Goal: Task Accomplishment & Management: Manage account settings

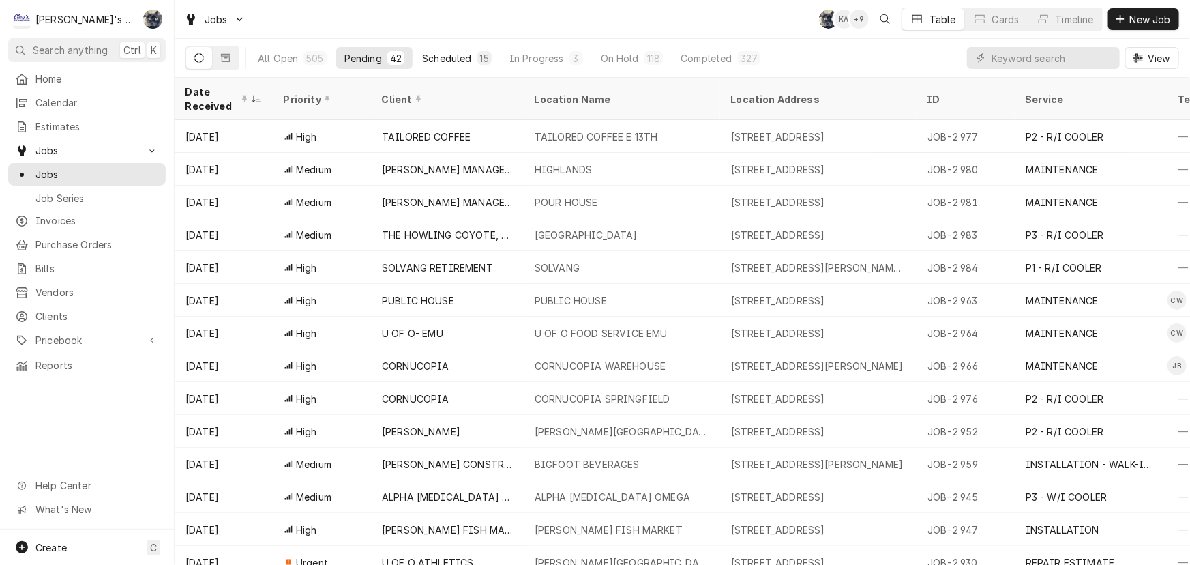
click at [458, 61] on div "Scheduled" at bounding box center [446, 58] width 49 height 14
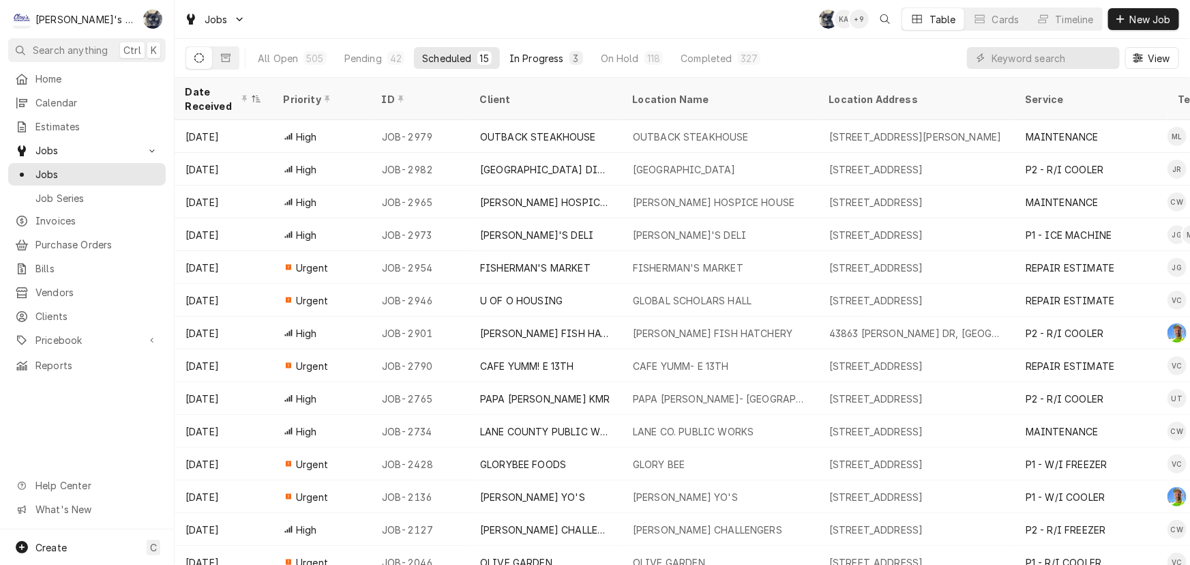
click at [561, 62] on button "In Progress 3" at bounding box center [546, 58] width 90 height 22
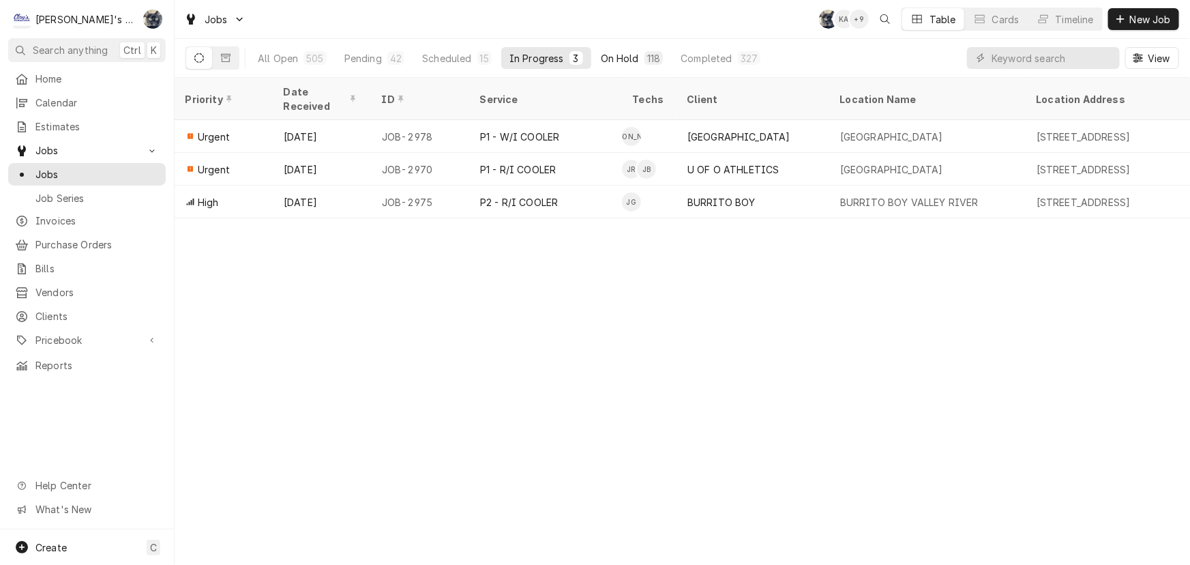
click at [617, 63] on div "On Hold" at bounding box center [620, 58] width 38 height 14
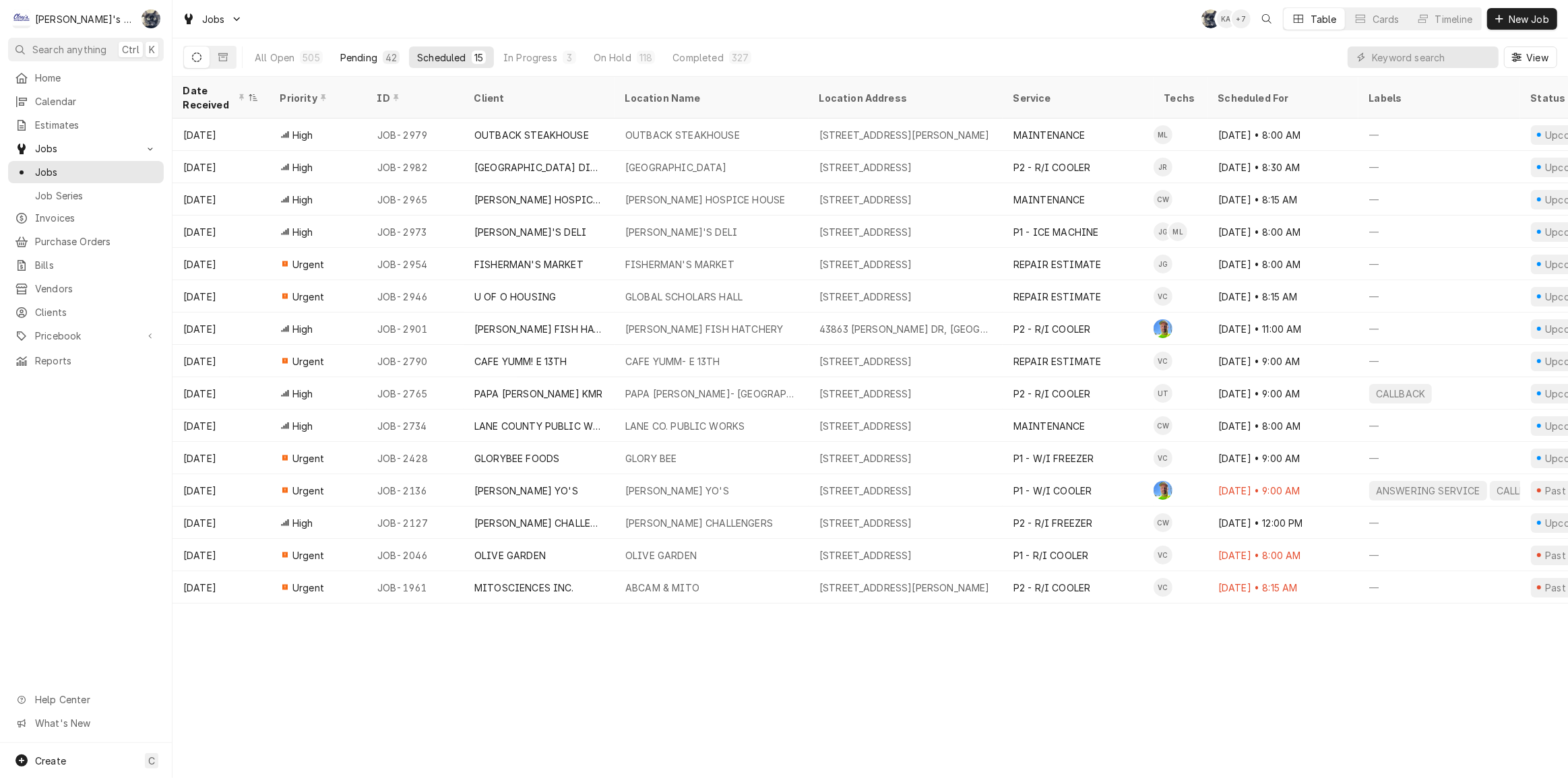
click at [363, 58] on div "Pending" at bounding box center [359, 57] width 38 height 14
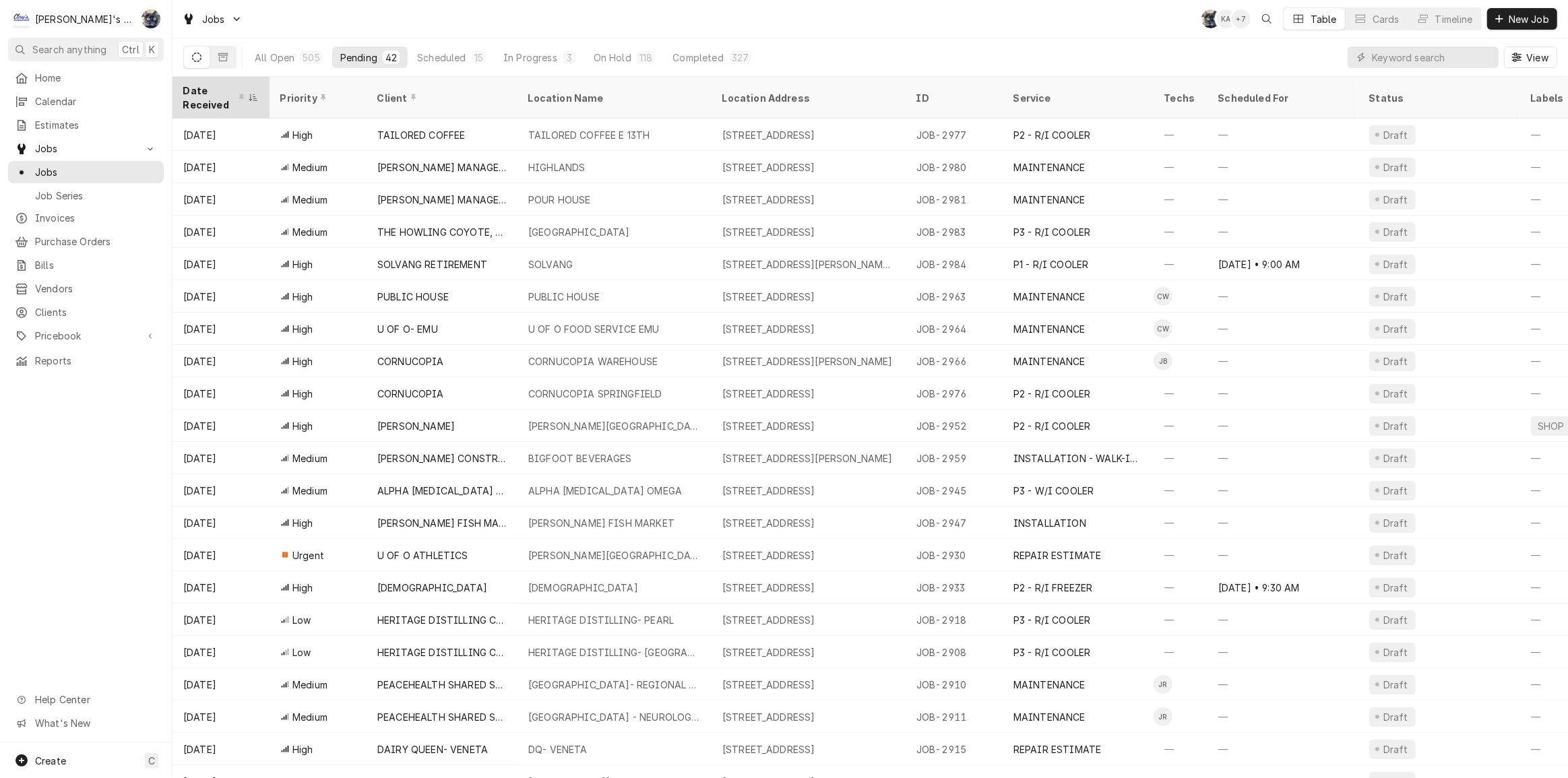
click at [215, 95] on div "Date Received" at bounding box center [214, 98] width 62 height 29
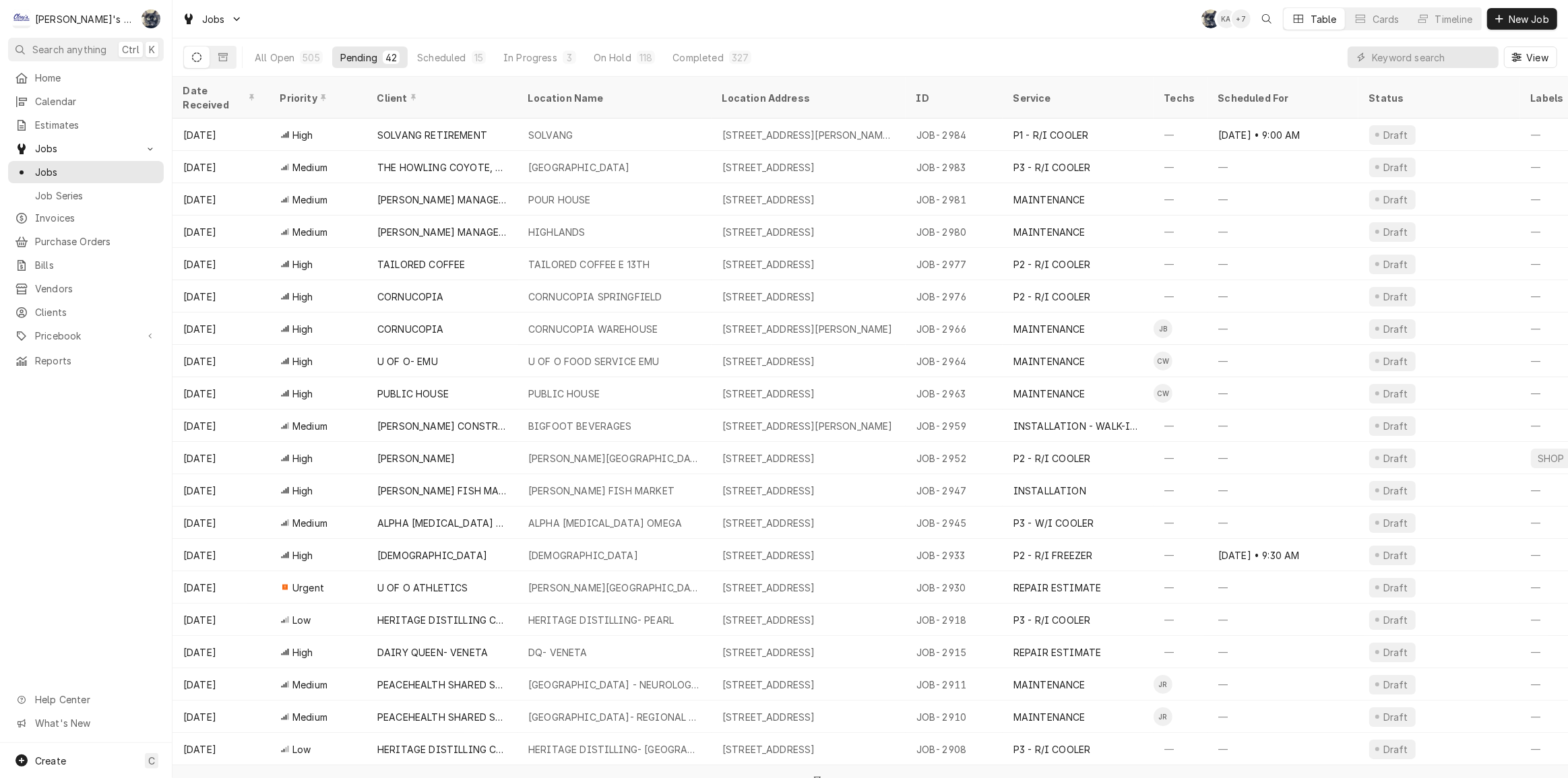
click at [215, 95] on div "Date Received" at bounding box center [220, 98] width 92 height 37
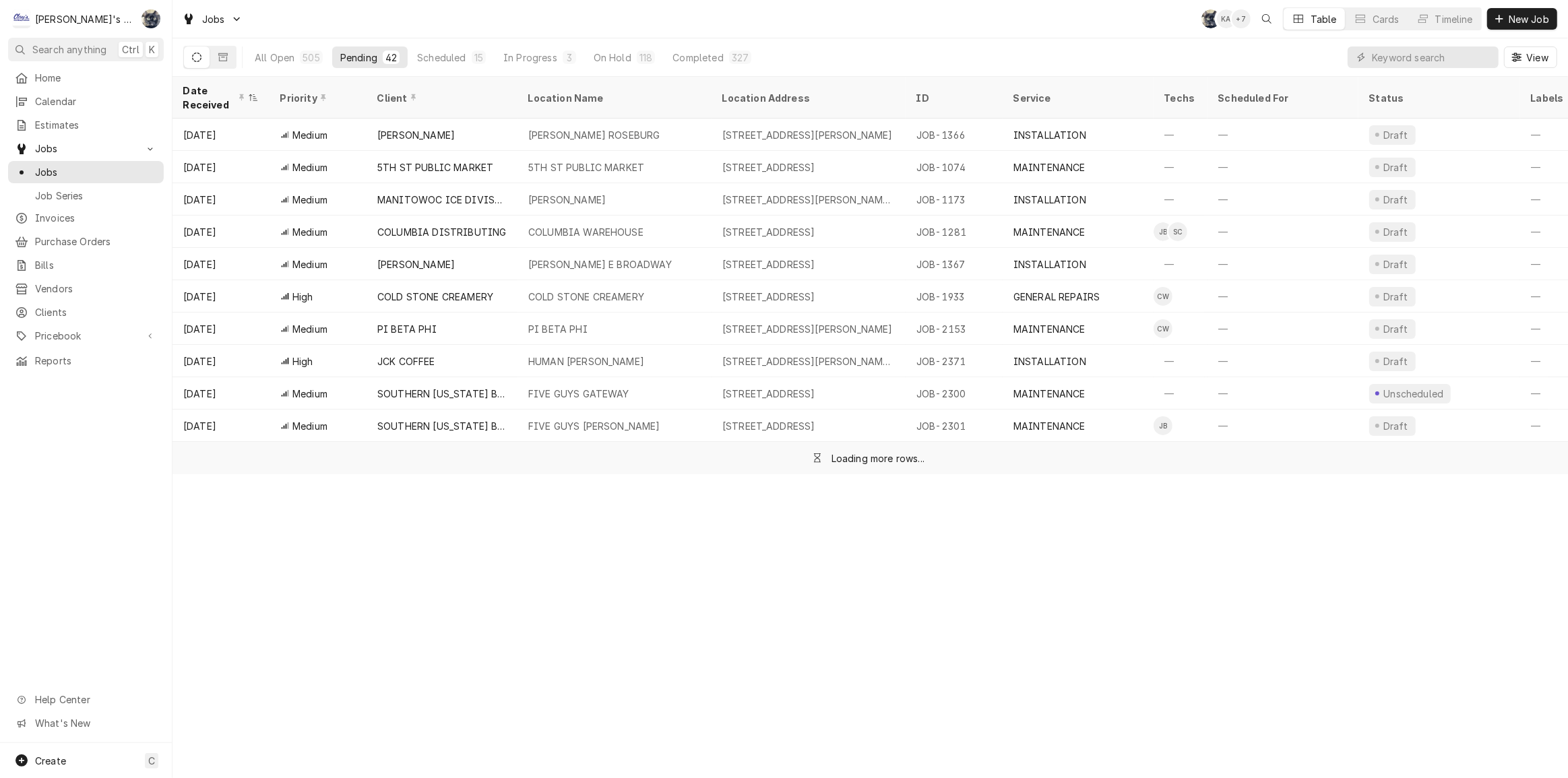
click at [215, 95] on div "Date Received" at bounding box center [214, 98] width 62 height 29
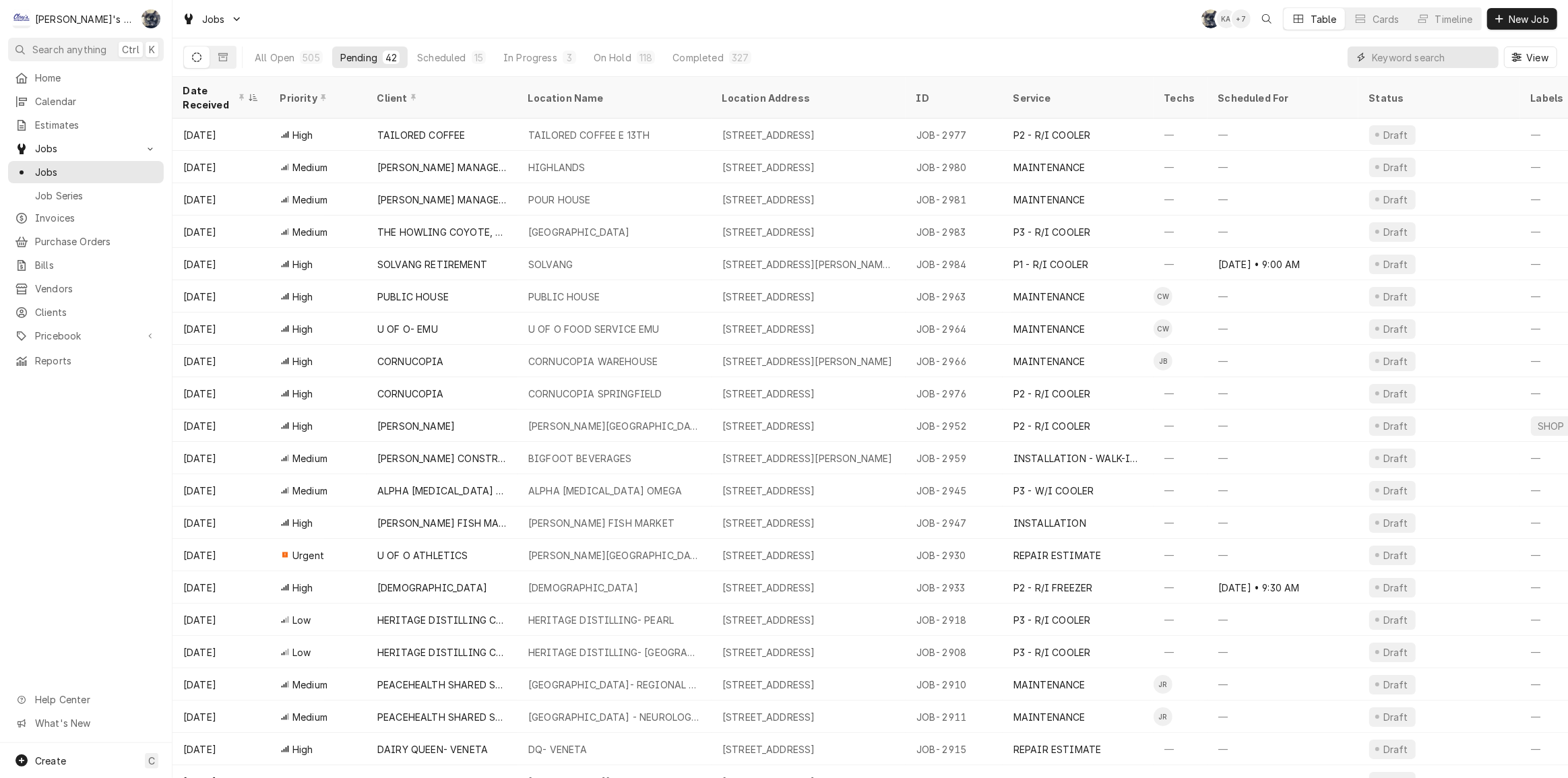
click at [1430, 64] on input "Dynamic Content Wrapper" at bounding box center [1431, 57] width 119 height 22
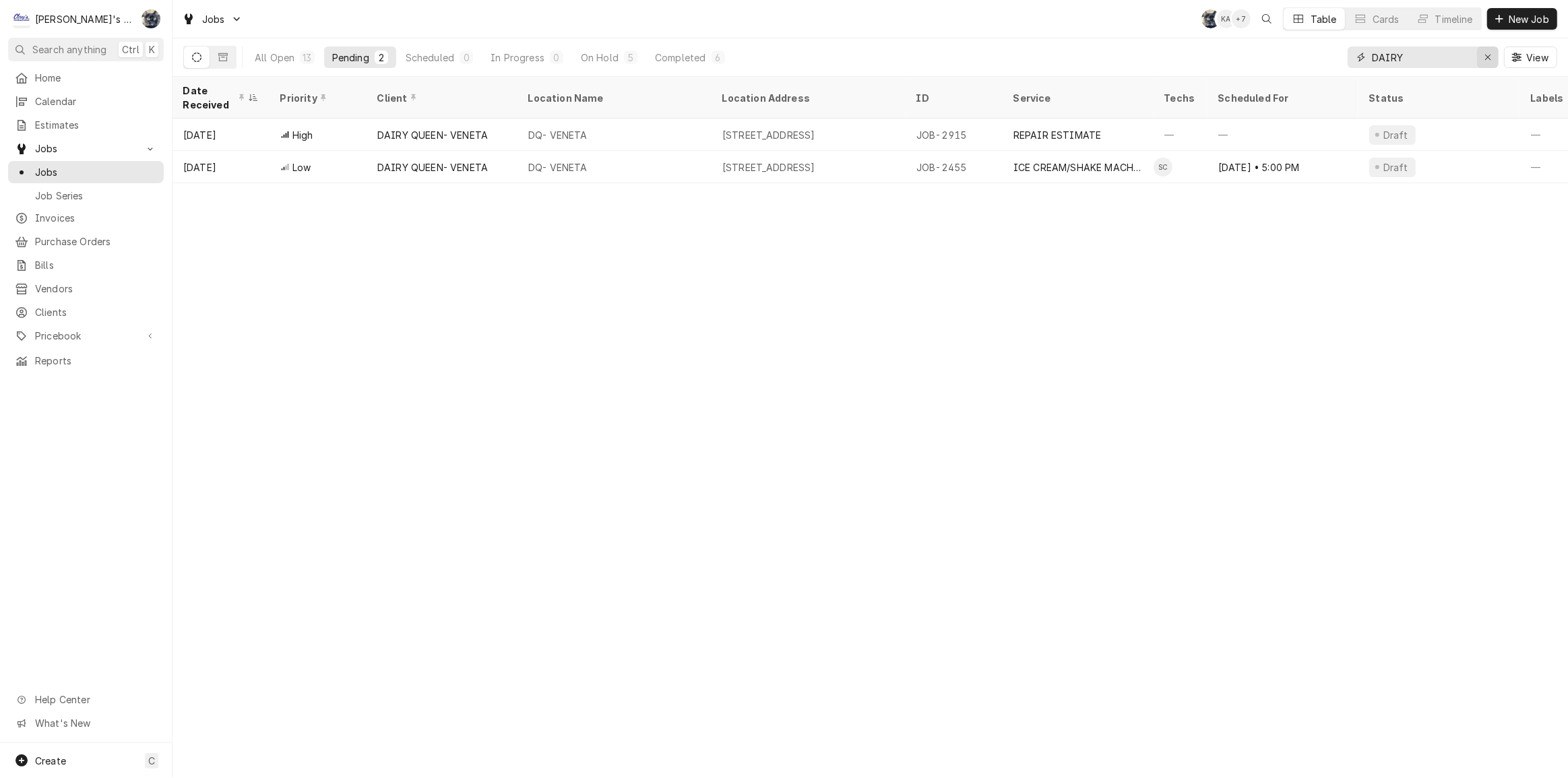
type input "DAIRY"
click at [1482, 57] on div "Erase input" at bounding box center [1488, 57] width 14 height 14
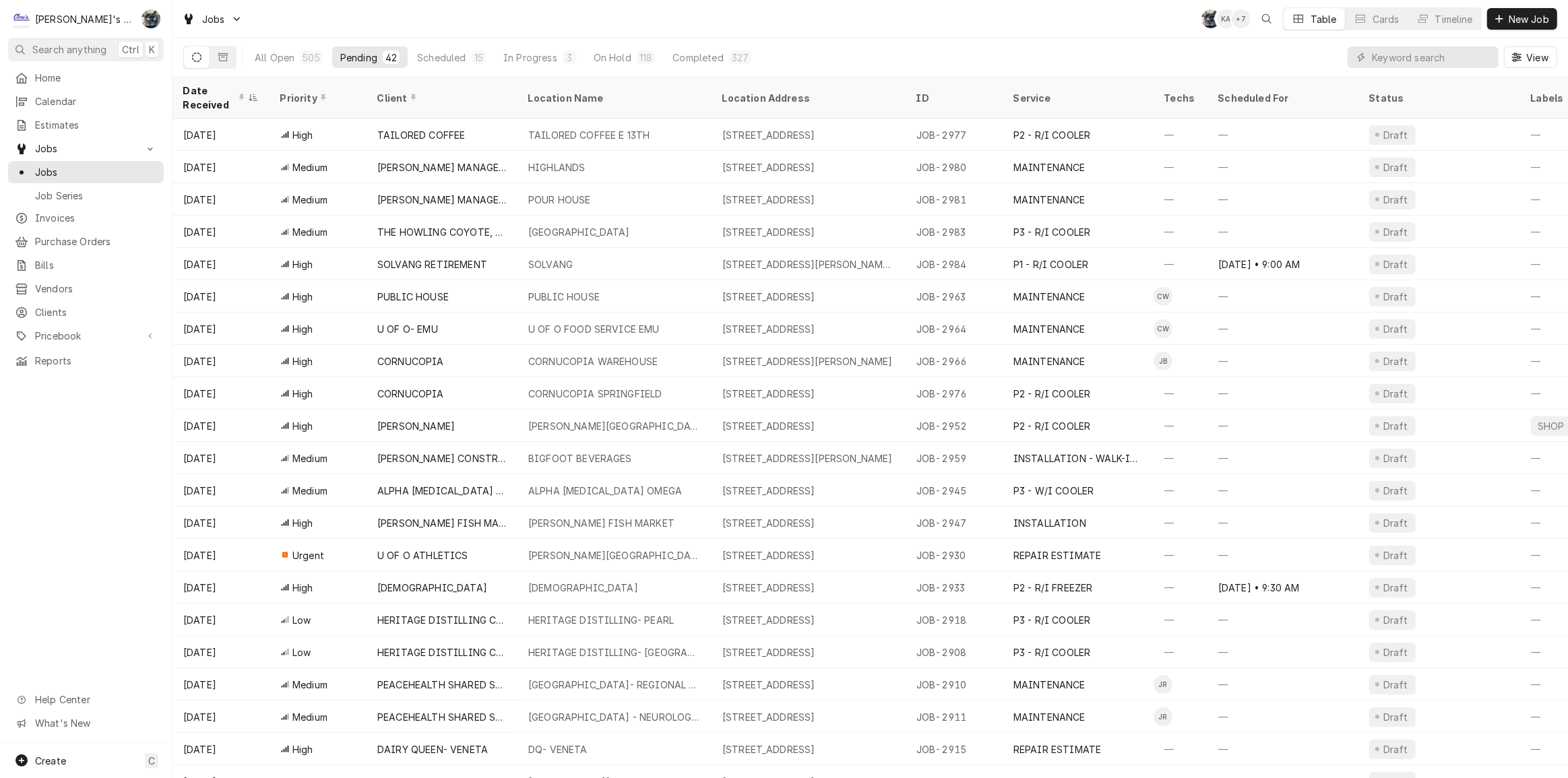
click at [814, 29] on div "Jobs SB KA + 7 Table Cards Timeline New Job" at bounding box center [870, 19] width 1395 height 38
click at [686, 52] on div "Completed" at bounding box center [697, 57] width 50 height 14
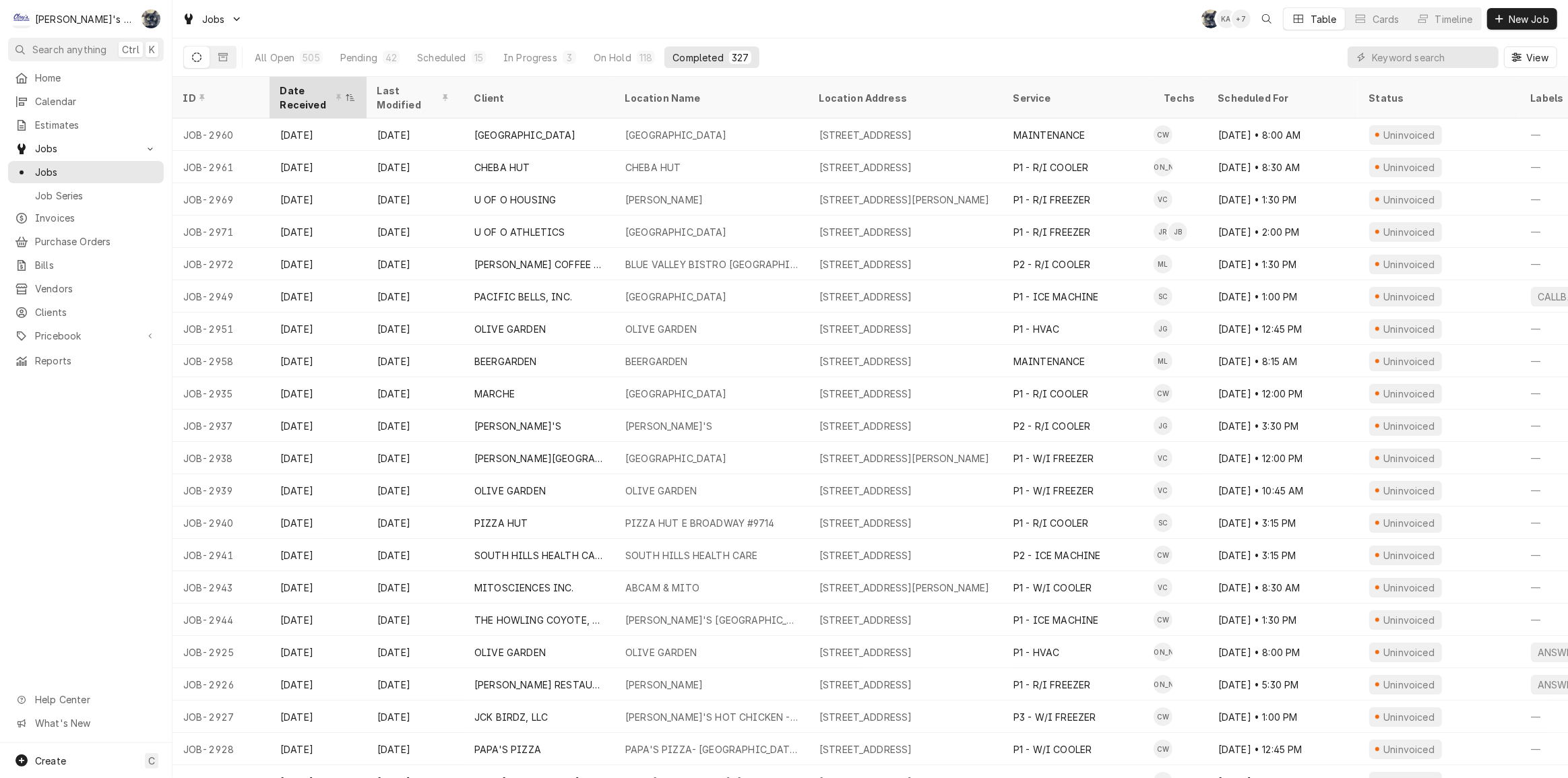
click at [320, 99] on div "Date Received" at bounding box center [311, 98] width 62 height 29
click at [309, 99] on div "Date Received" at bounding box center [311, 98] width 62 height 29
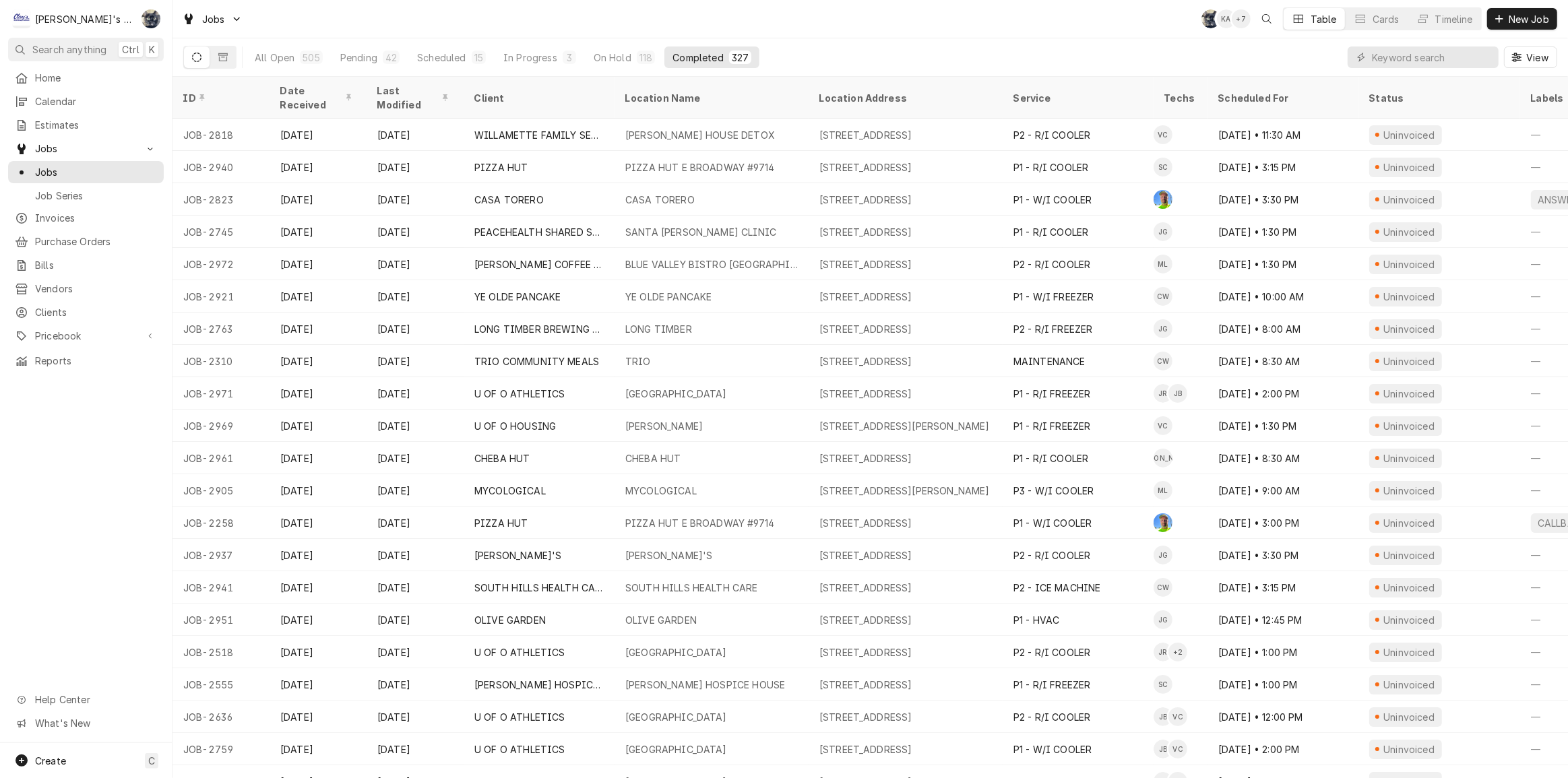
click at [309, 99] on th "Date Received" at bounding box center [318, 98] width 97 height 41
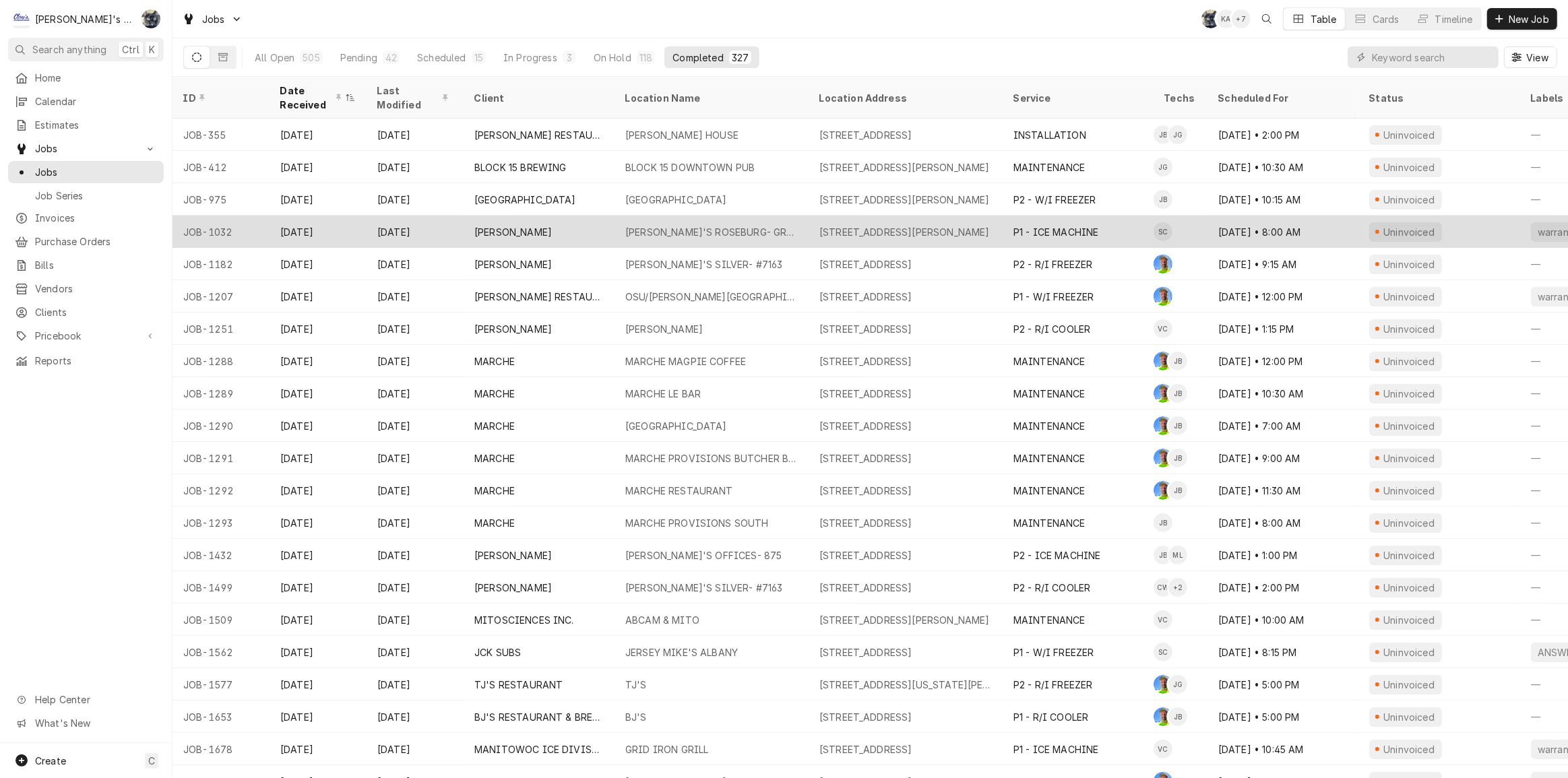
click at [776, 229] on div "[PERSON_NAME]'S ROSEBURG- GREEN" at bounding box center [711, 231] width 194 height 33
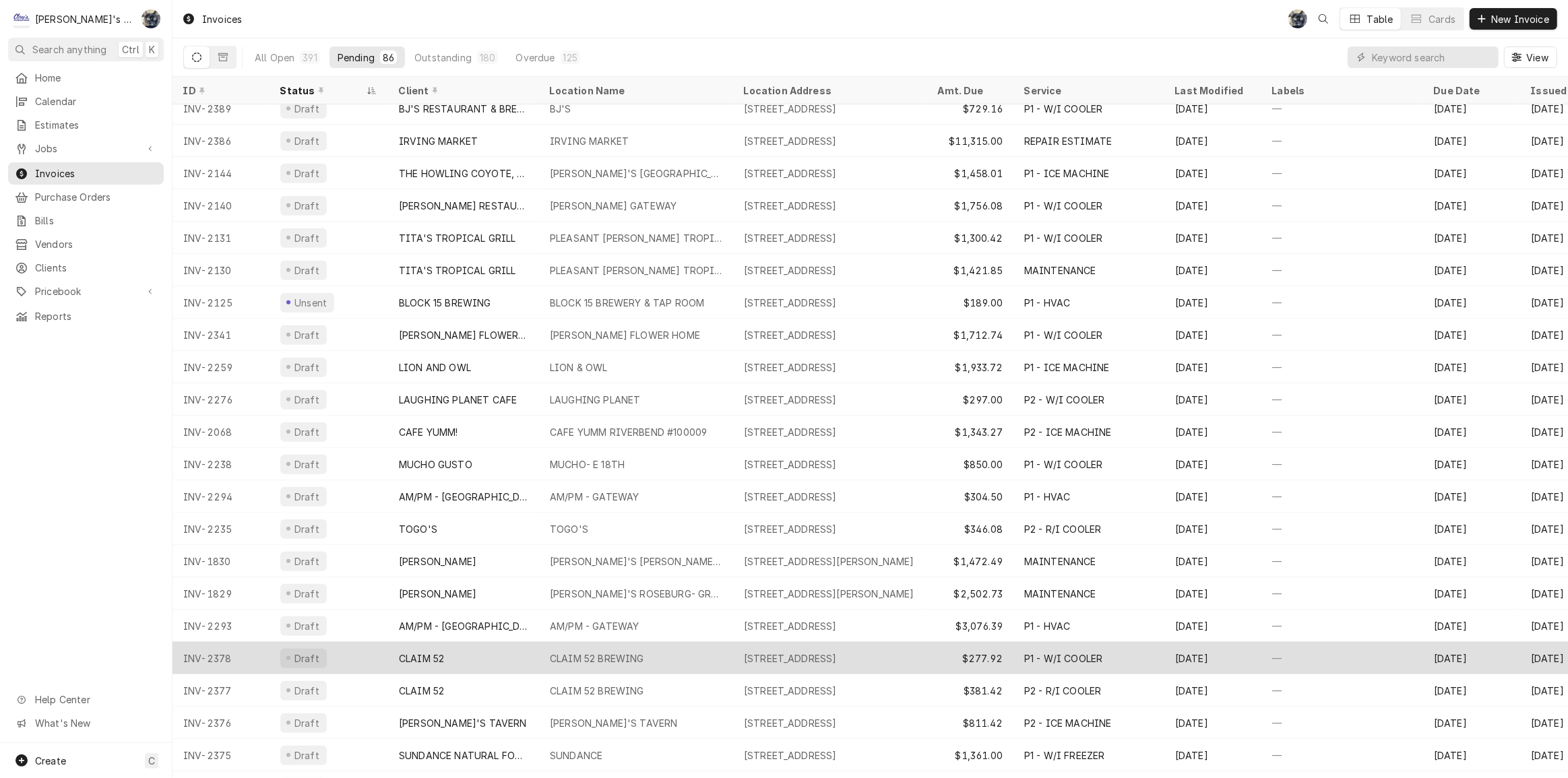
scroll to position [755, 0]
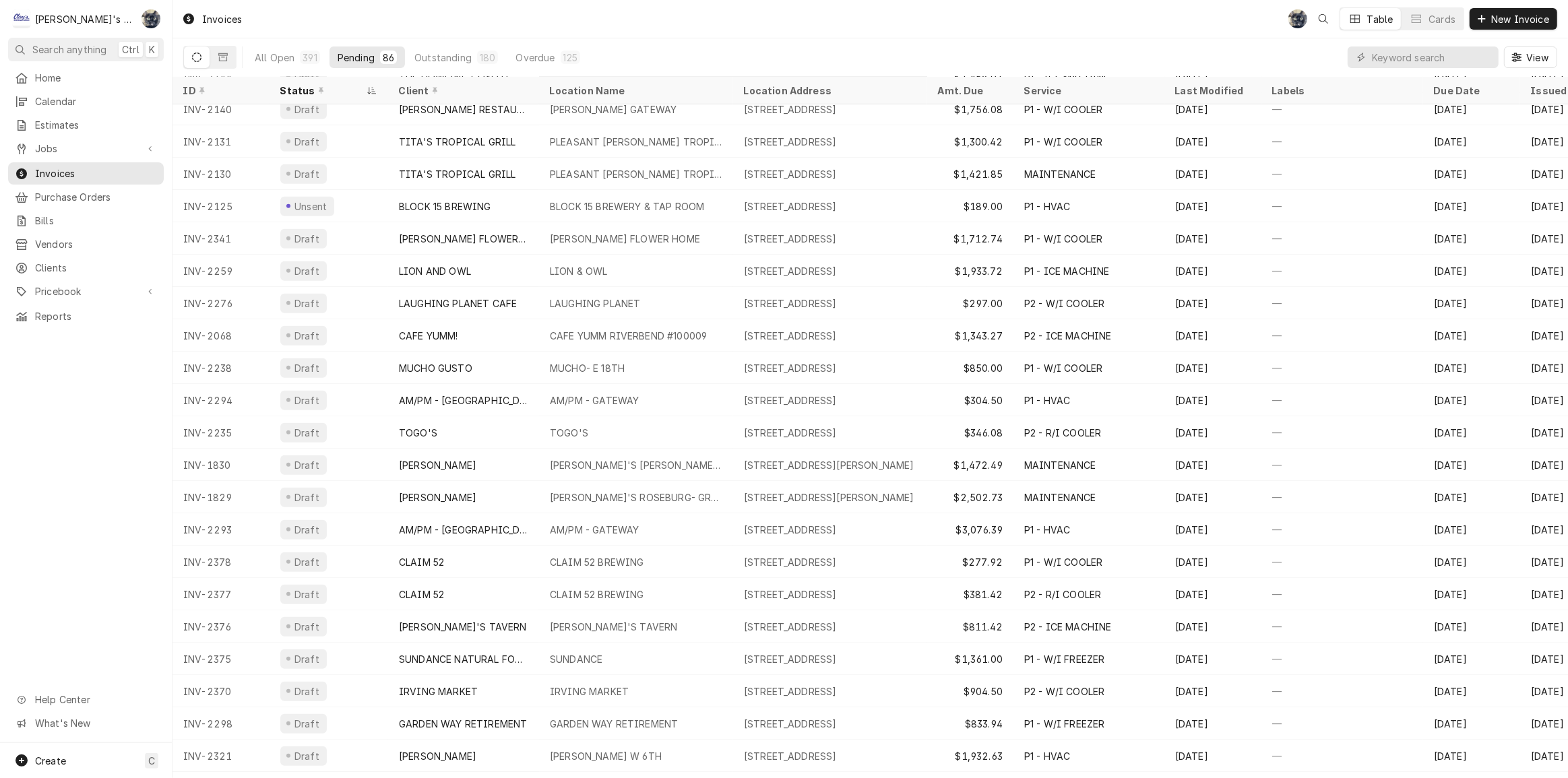
click at [653, 31] on div "Invoices SB Table Cards New Invoice" at bounding box center [870, 19] width 1395 height 38
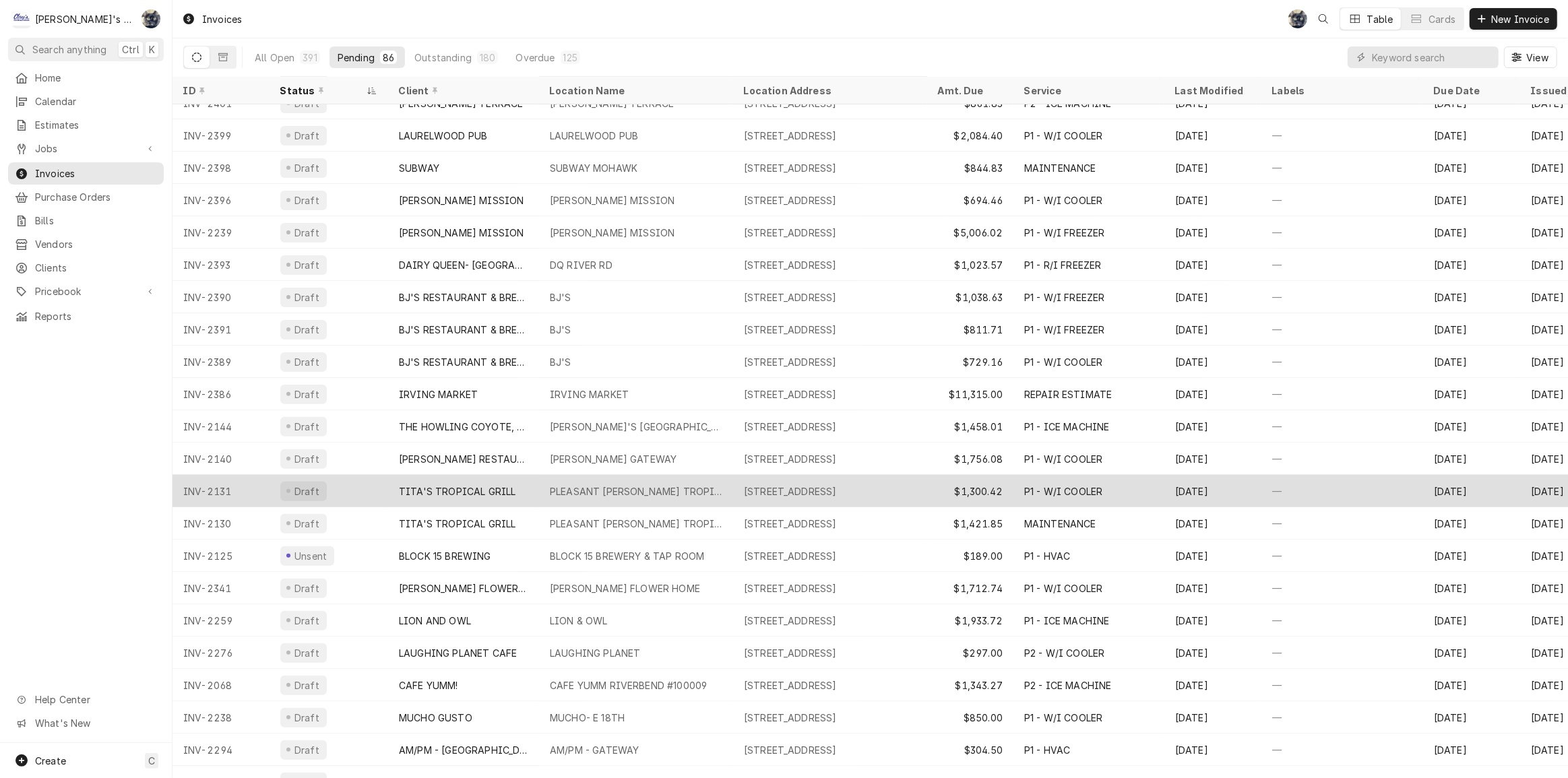
scroll to position [388, 0]
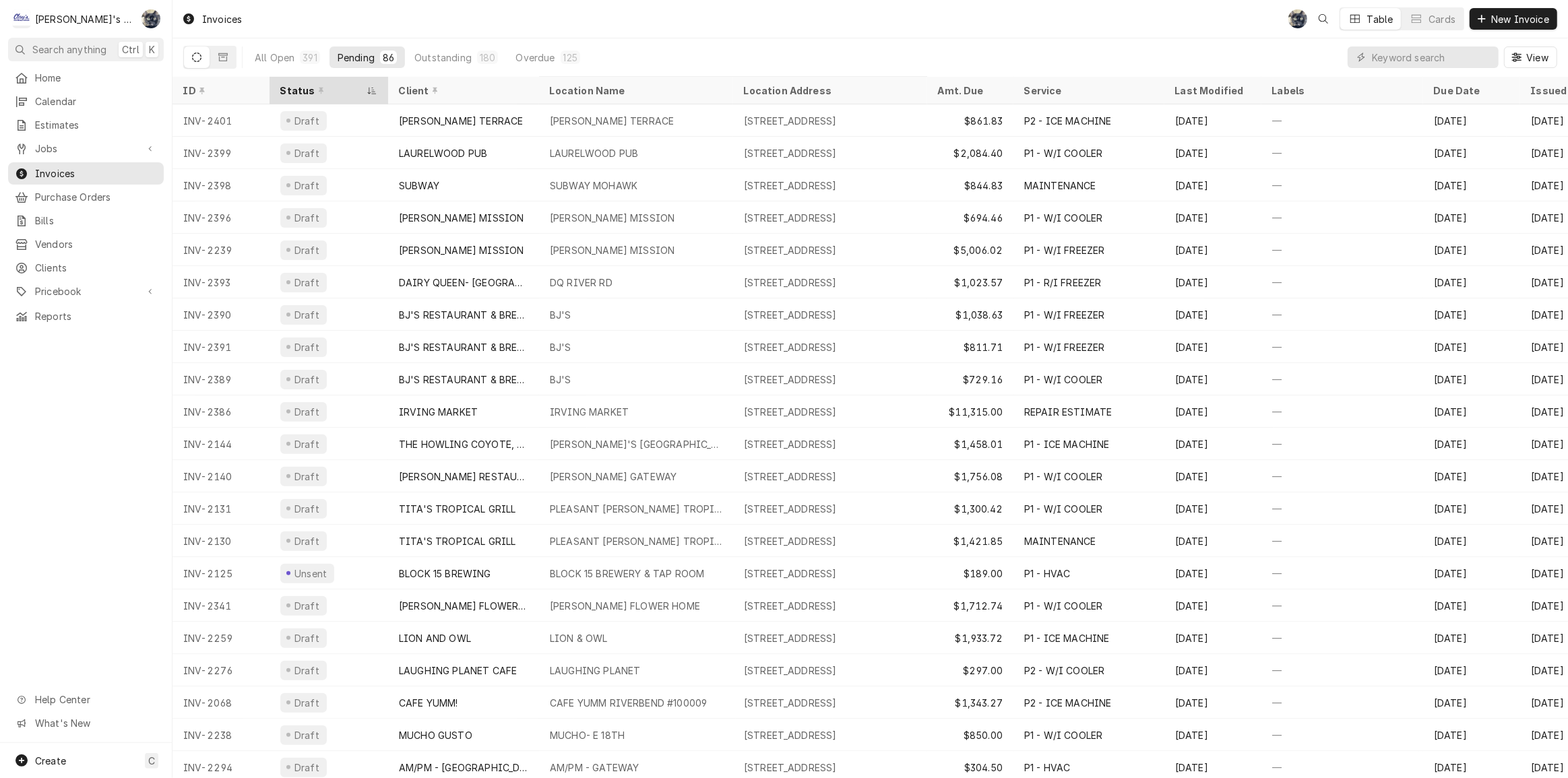
click at [319, 86] on icon "Dynamic Content Wrapper" at bounding box center [321, 91] width 5 height 10
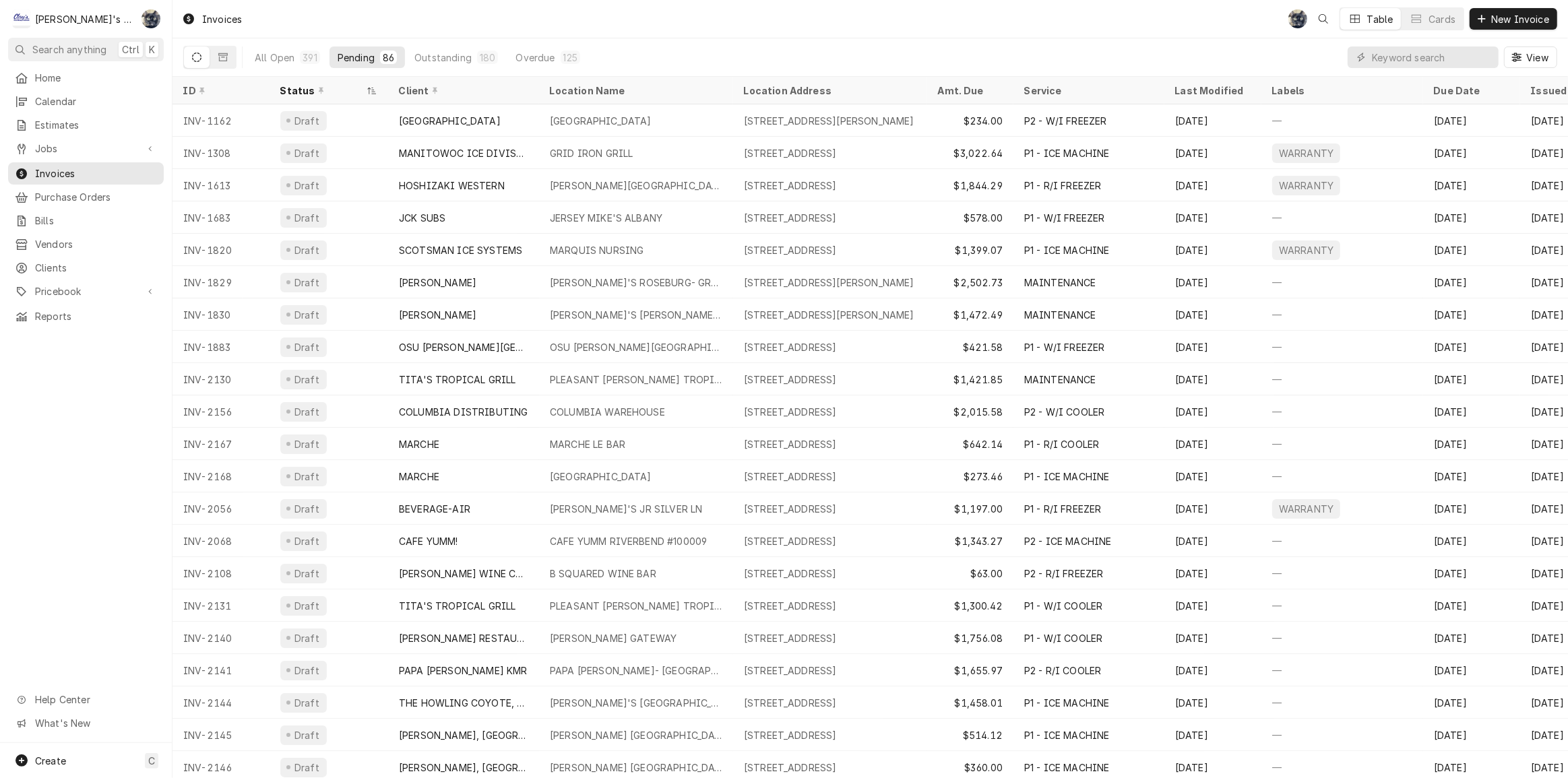
click at [319, 86] on icon "Dynamic Content Wrapper" at bounding box center [321, 91] width 5 height 10
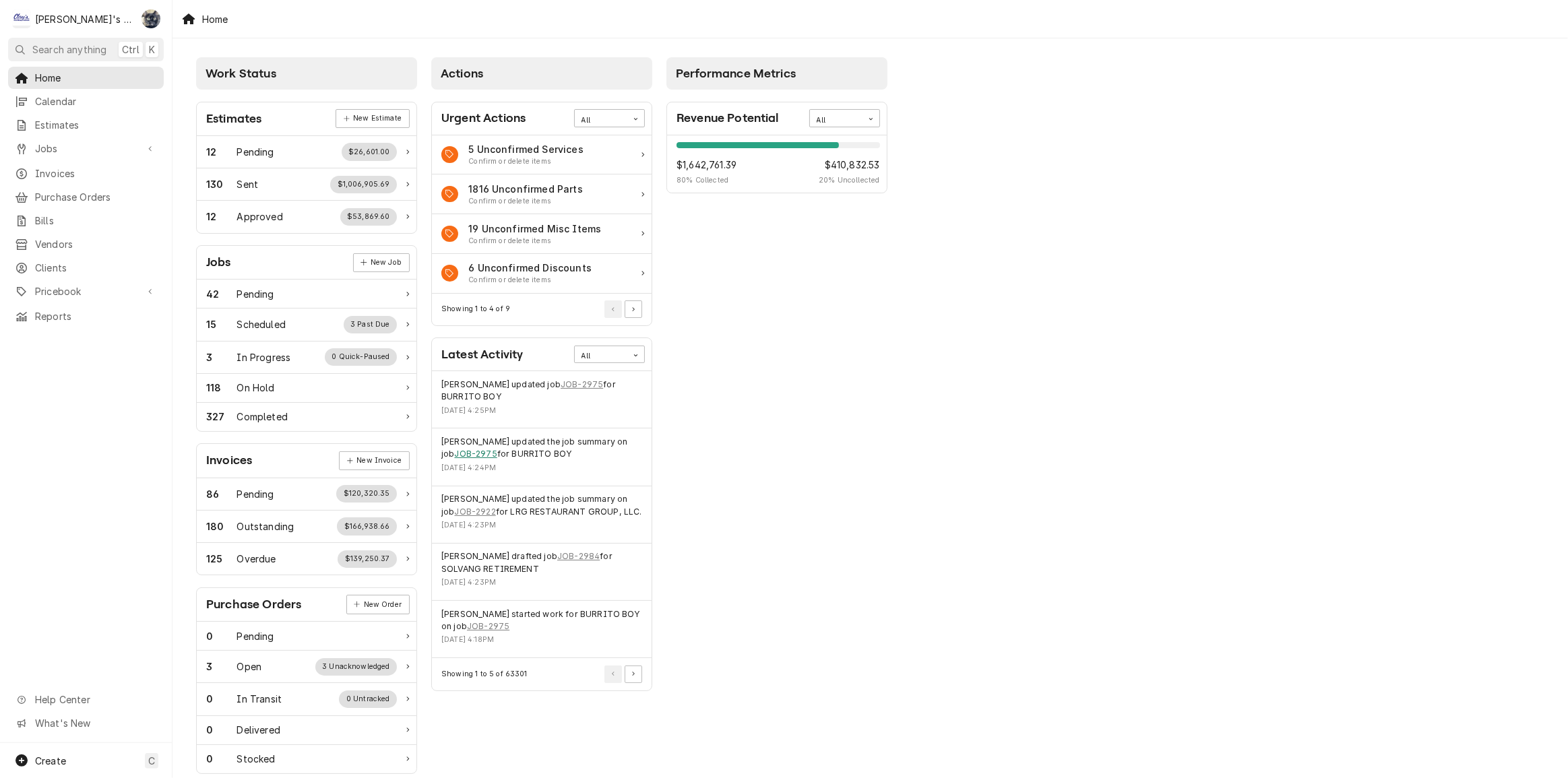
click at [454, 451] on link "JOB-2975" at bounding box center [475, 454] width 42 height 12
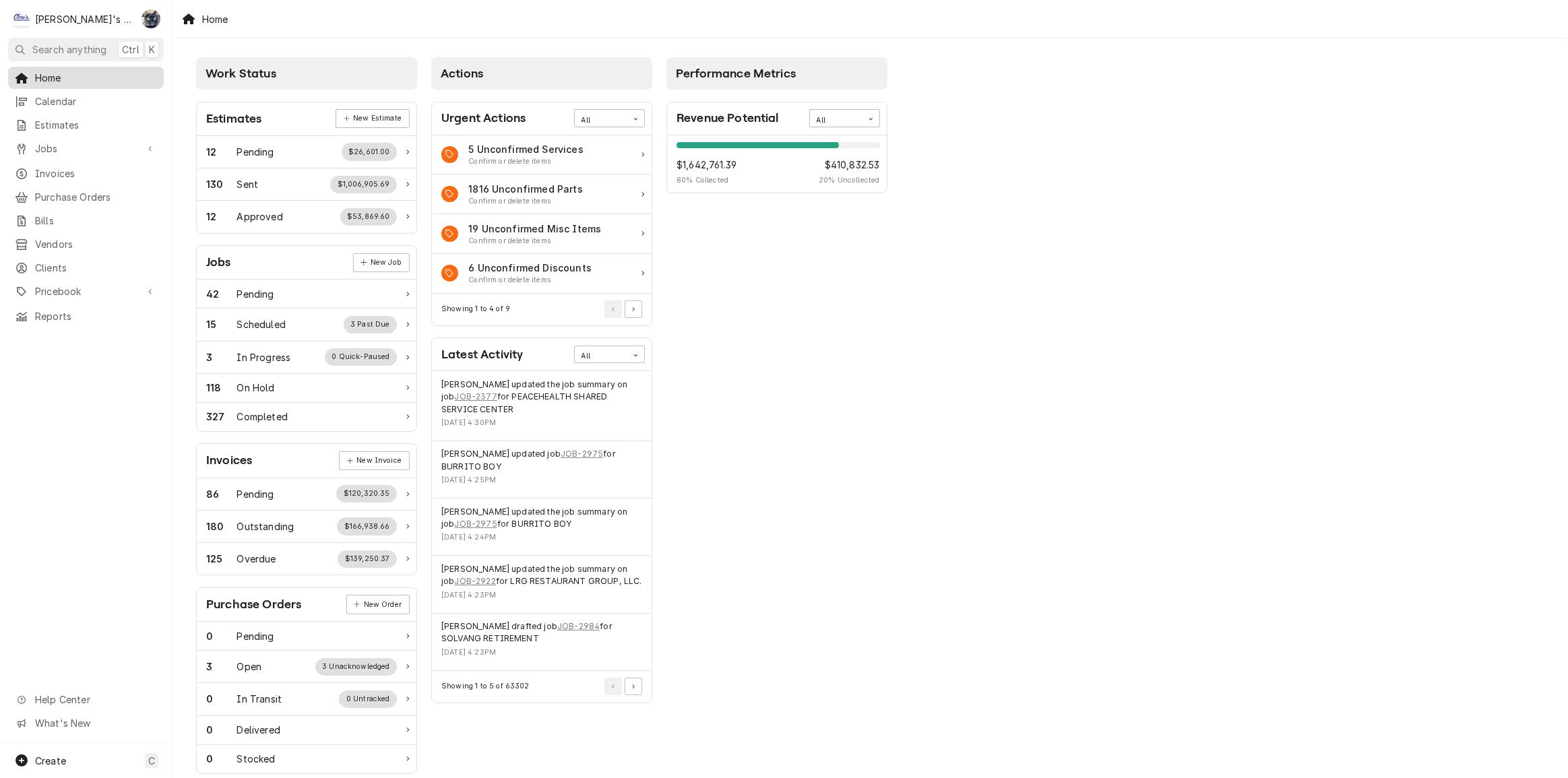
click at [75, 75] on span "Home" at bounding box center [95, 78] width 121 height 14
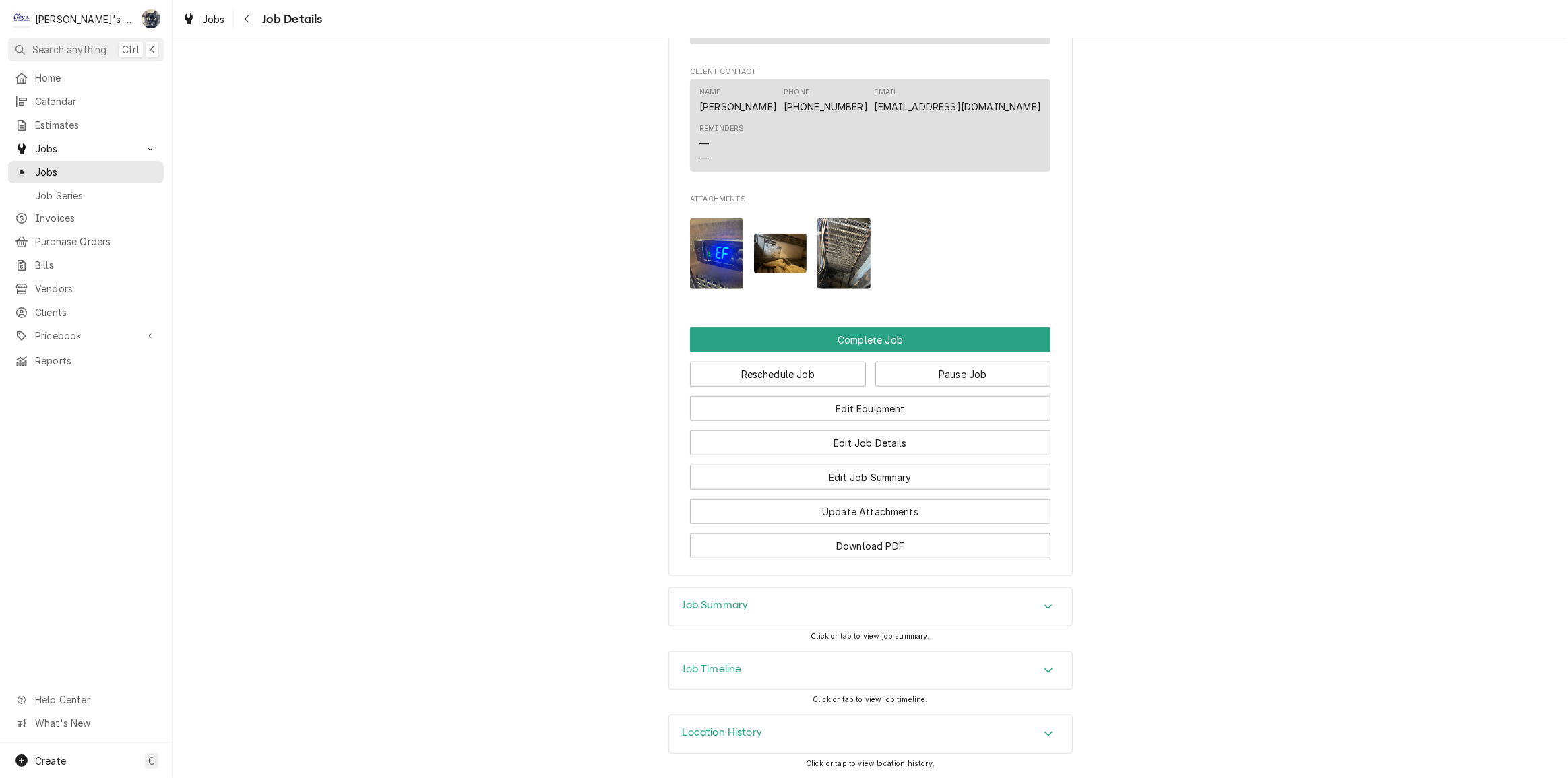
scroll to position [1368, 0]
click at [773, 605] on div "Job Summary" at bounding box center [870, 607] width 403 height 38
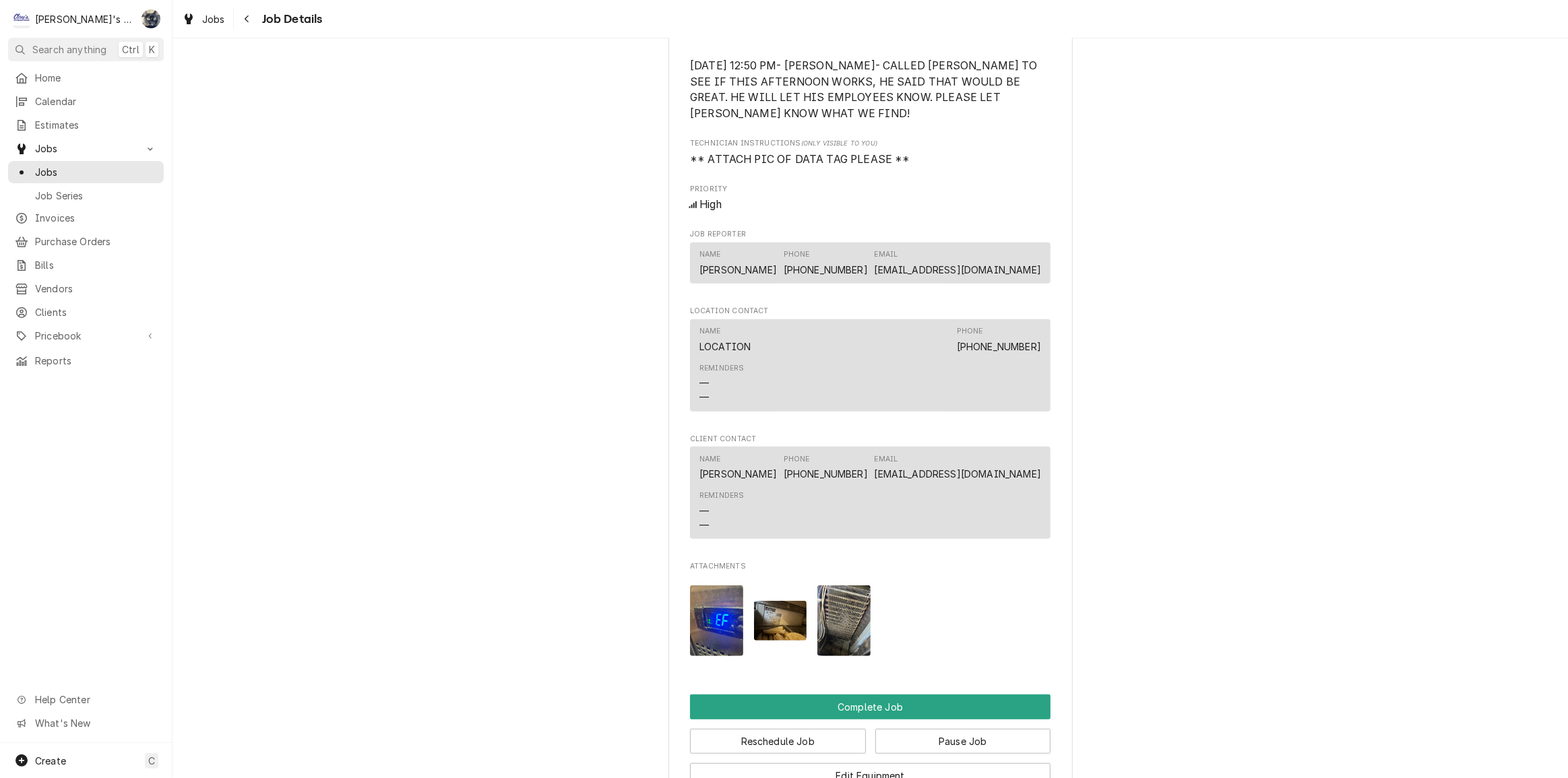
scroll to position [695, 0]
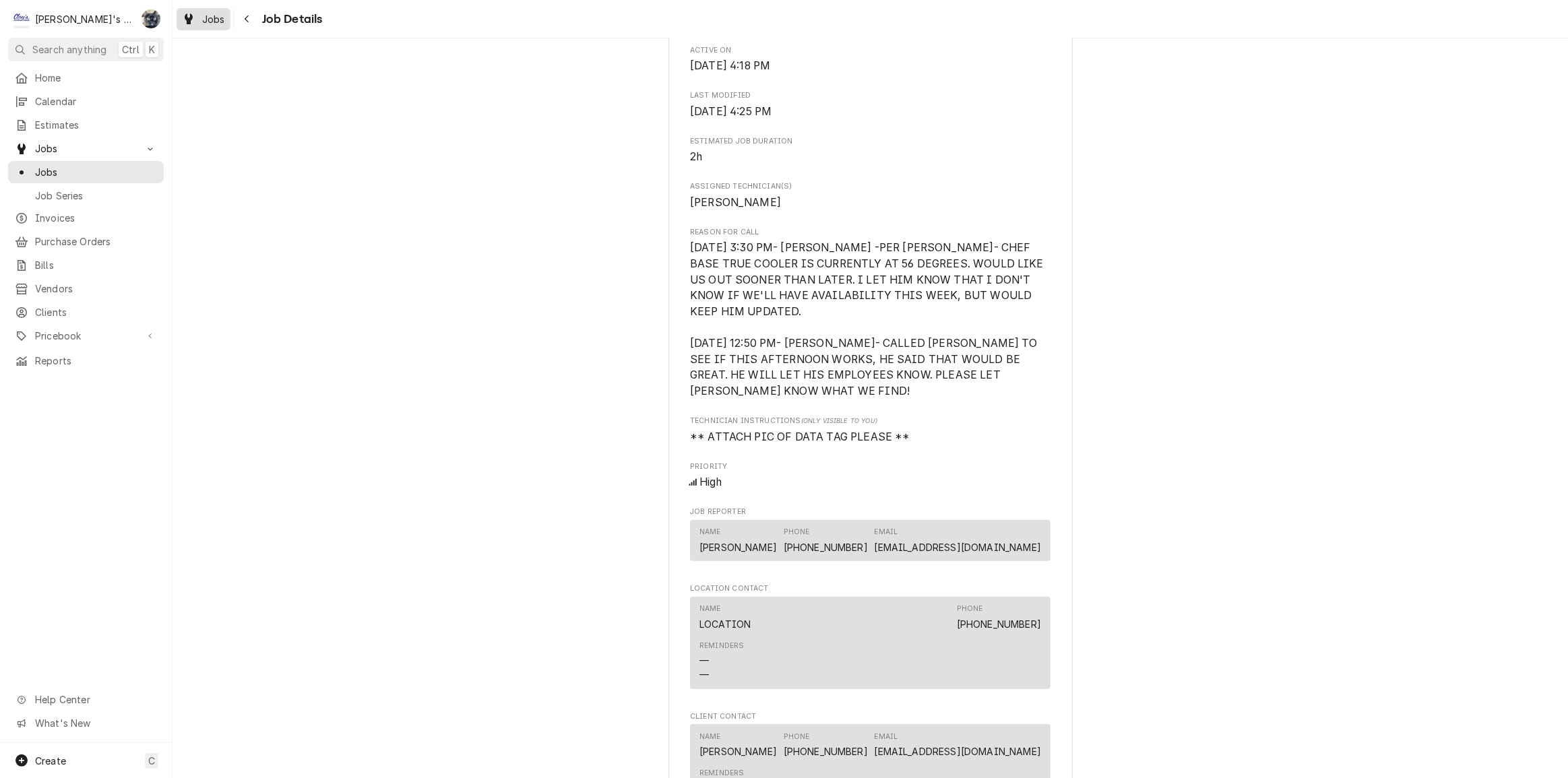
click at [210, 19] on span "Jobs" at bounding box center [213, 19] width 23 height 14
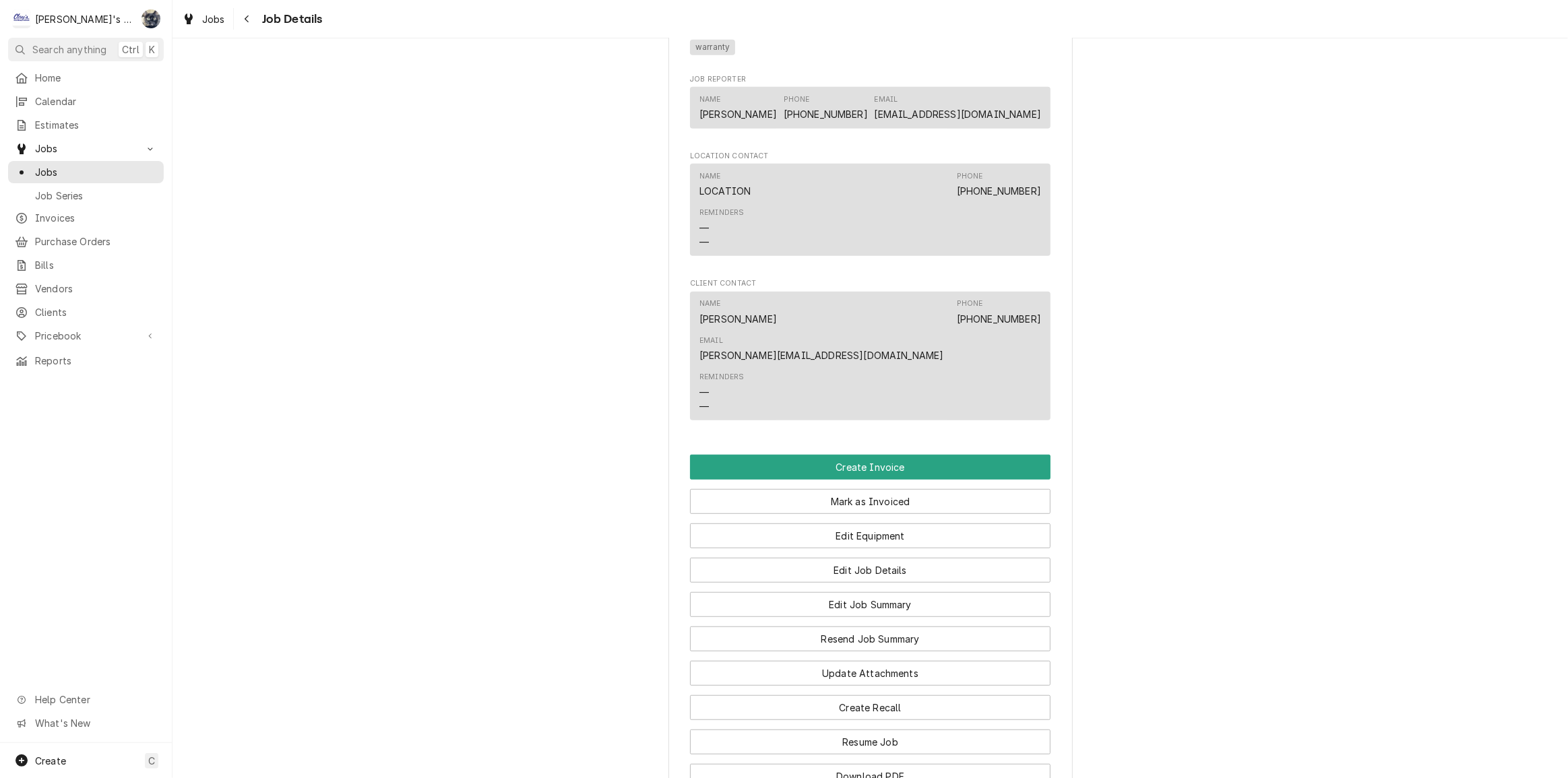
scroll to position [1143, 0]
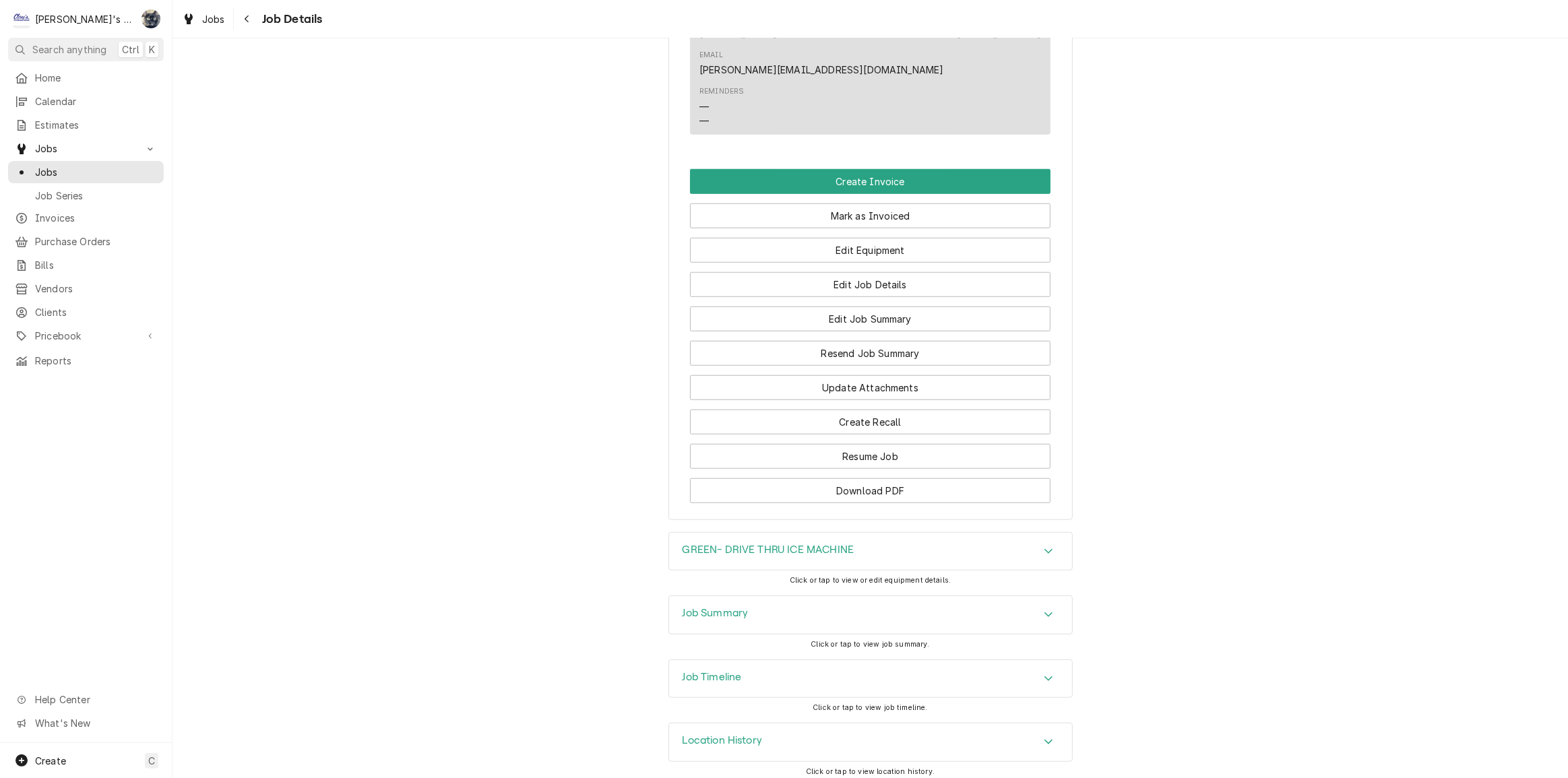
click at [753, 599] on div "Job Summary" at bounding box center [870, 615] width 403 height 38
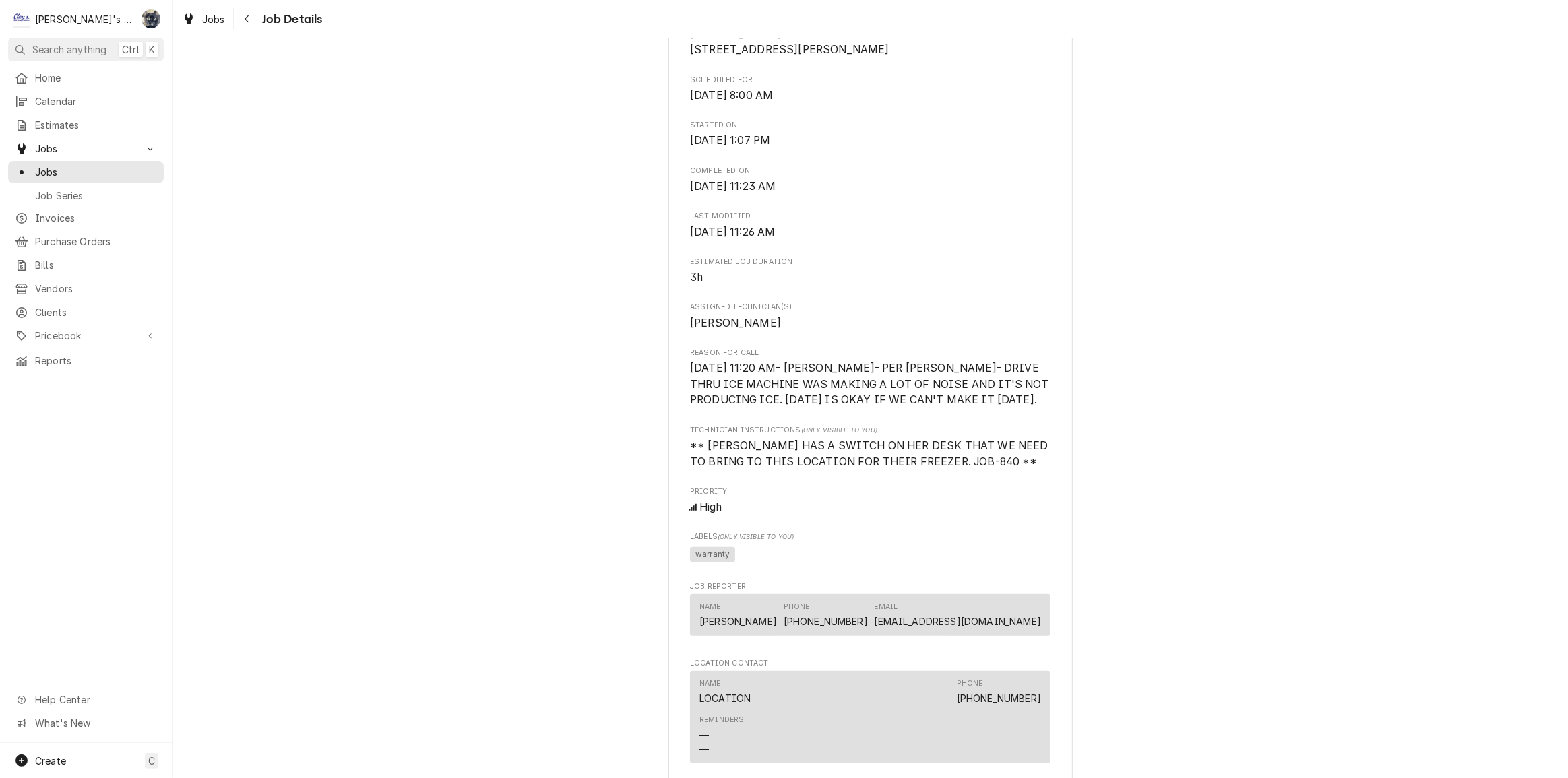
scroll to position [0, 0]
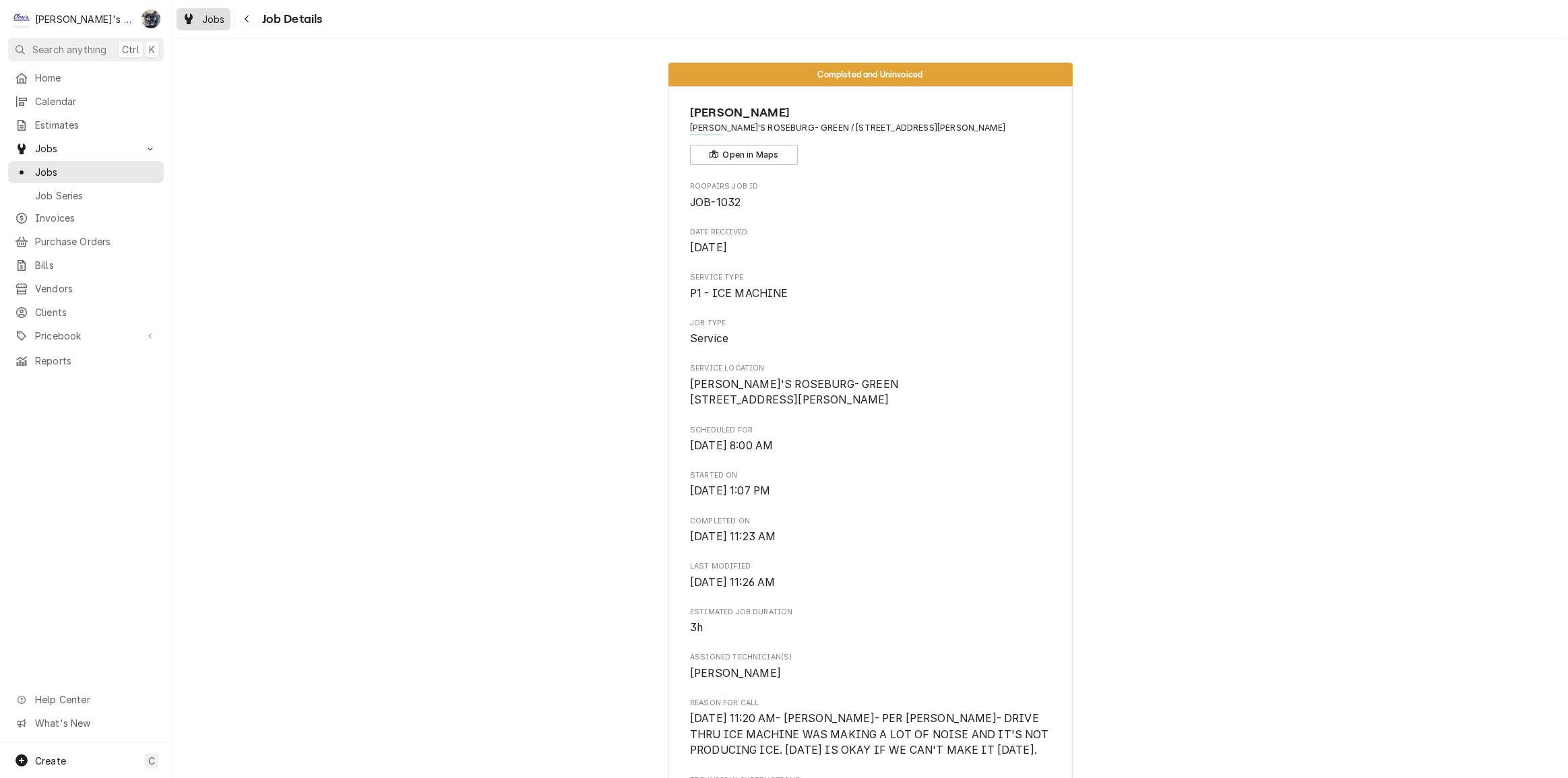
click at [211, 14] on span "Jobs" at bounding box center [213, 19] width 23 height 14
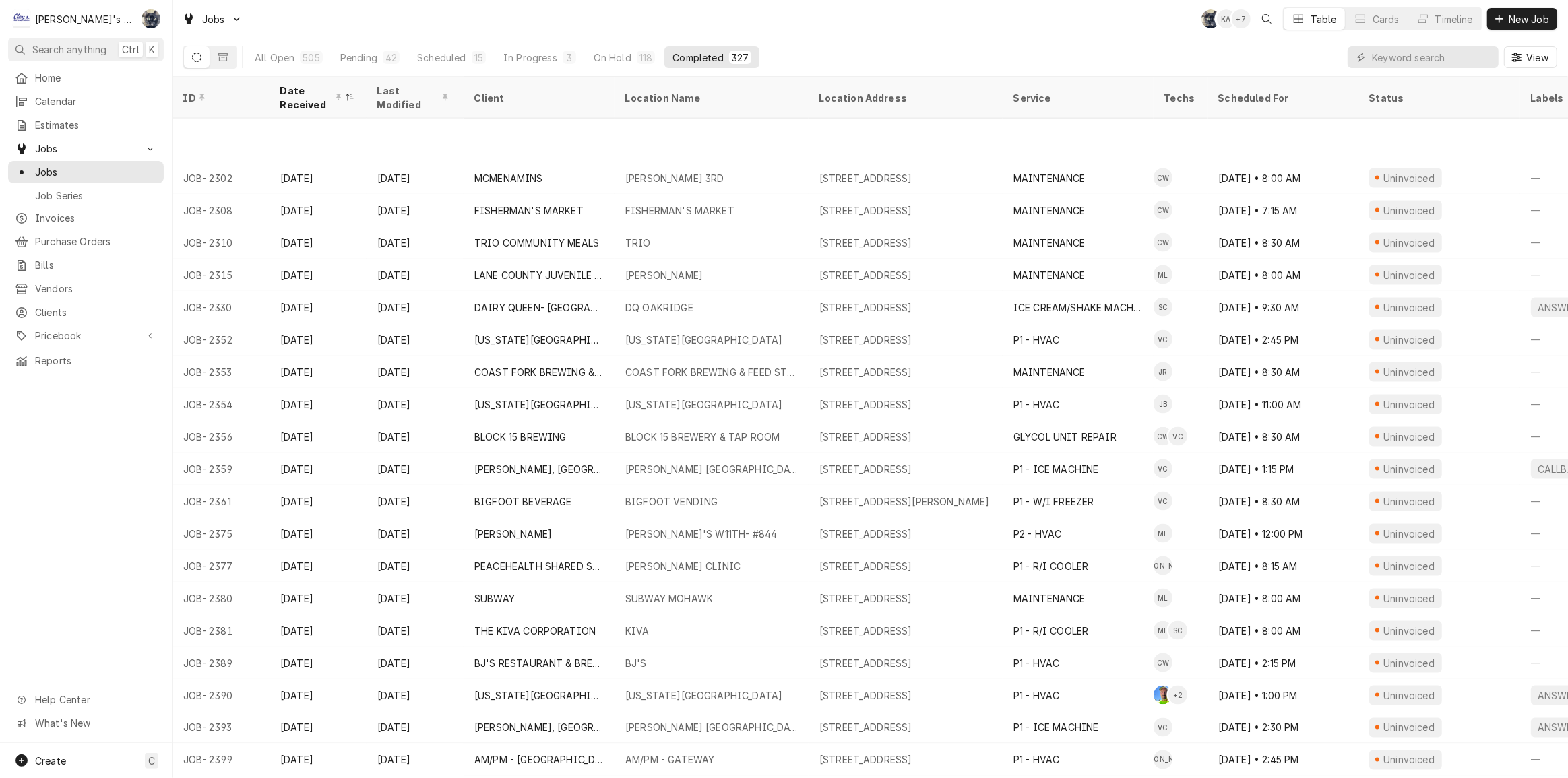
scroll to position [2317, 0]
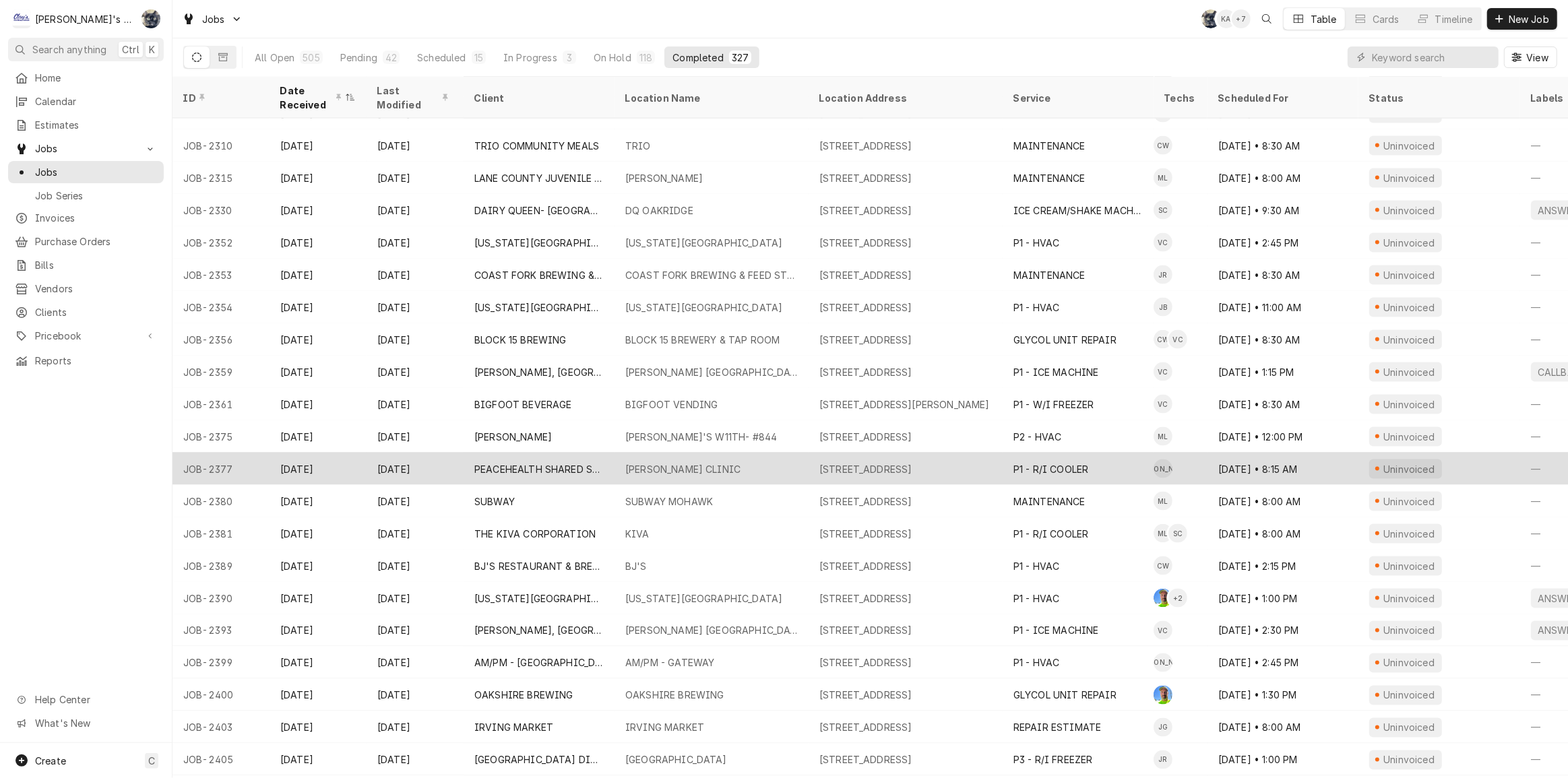
click at [422, 459] on div "Aug 26" at bounding box center [415, 468] width 97 height 33
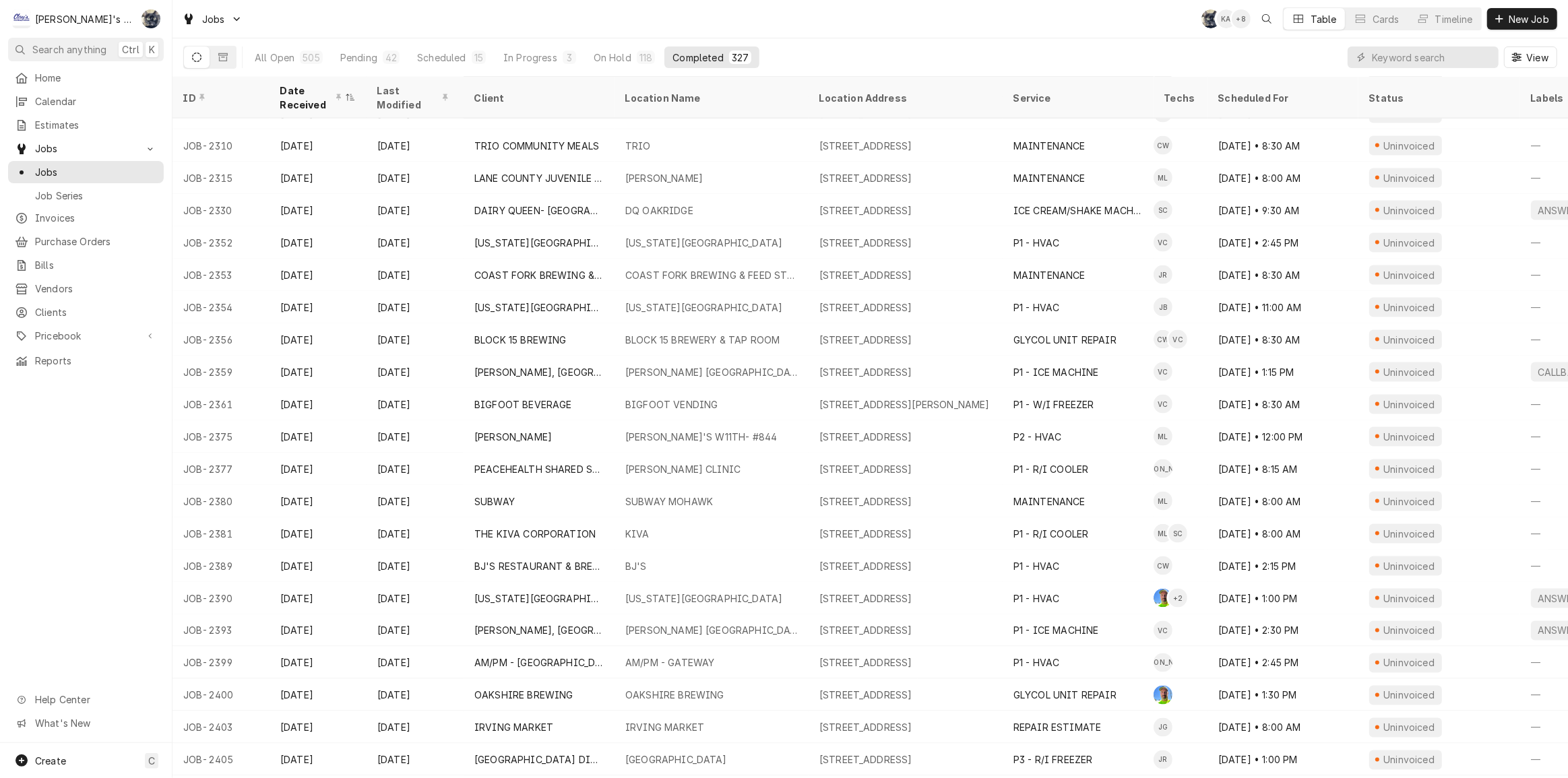
click at [482, 17] on div "Jobs SB KA + 8 Table Cards Timeline New Job" at bounding box center [870, 19] width 1395 height 38
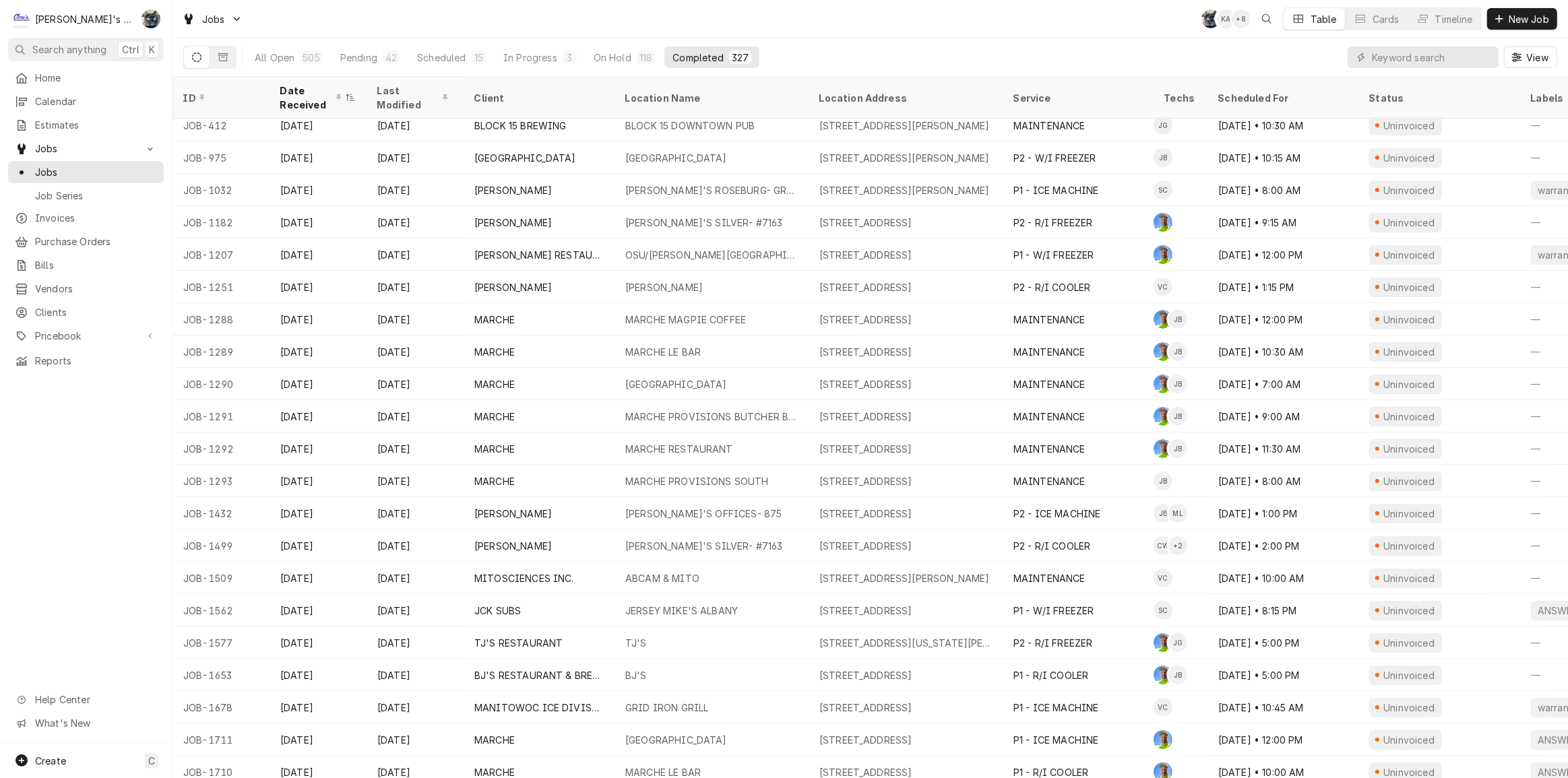
scroll to position [0, 0]
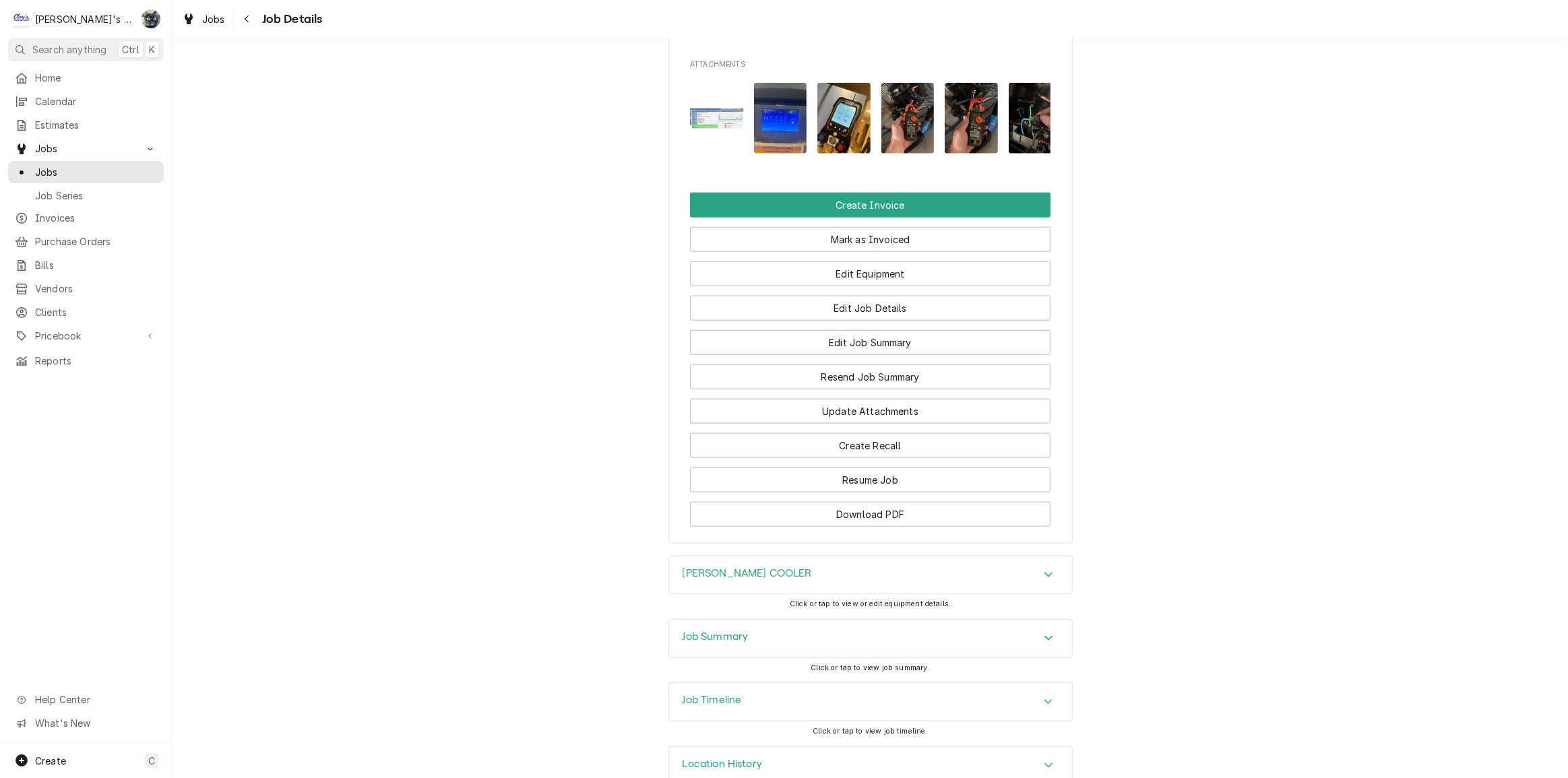
scroll to position [1649, 0]
click at [846, 330] on button "Edit Job Summary" at bounding box center [870, 342] width 360 height 25
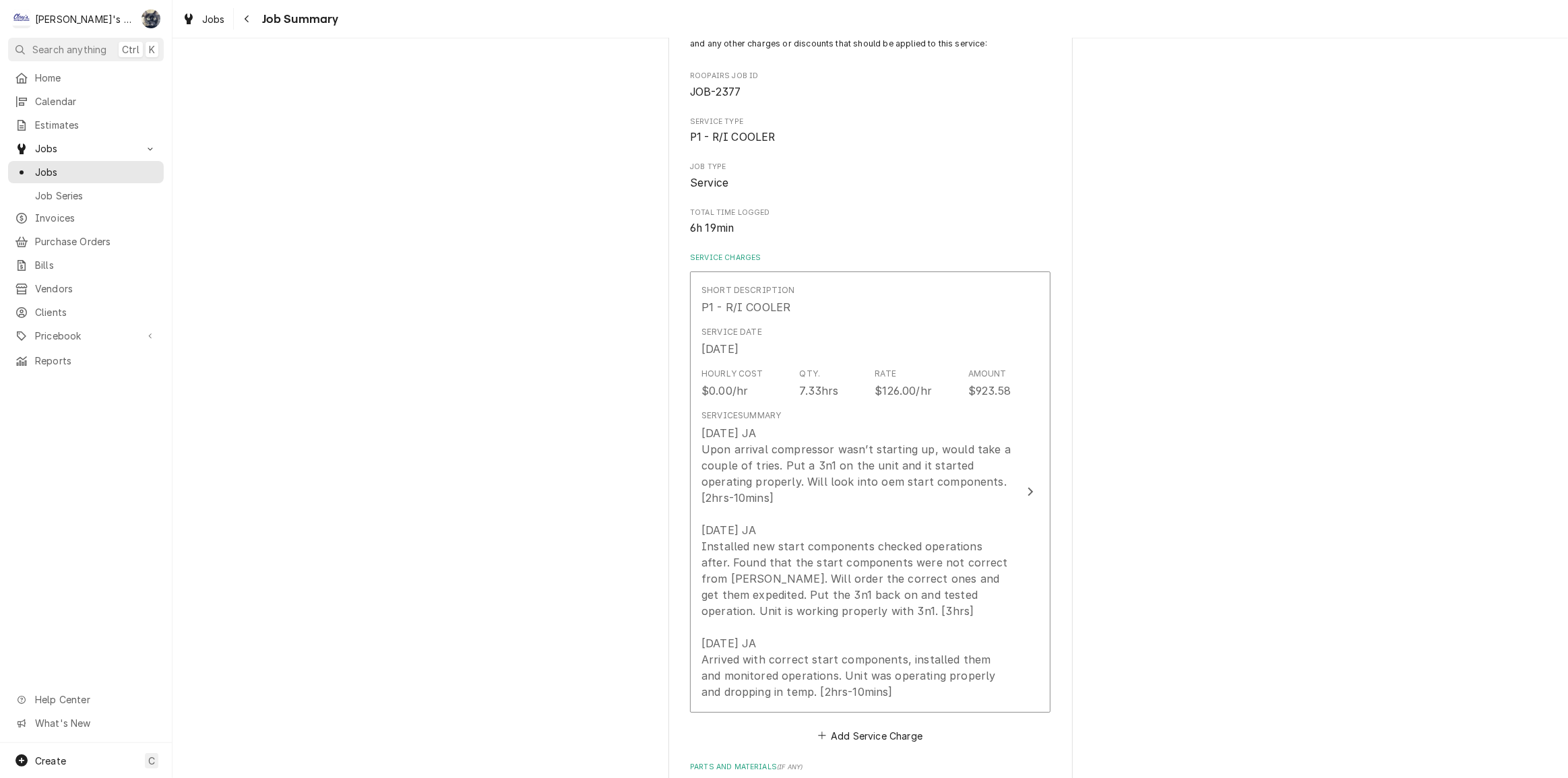
scroll to position [306, 0]
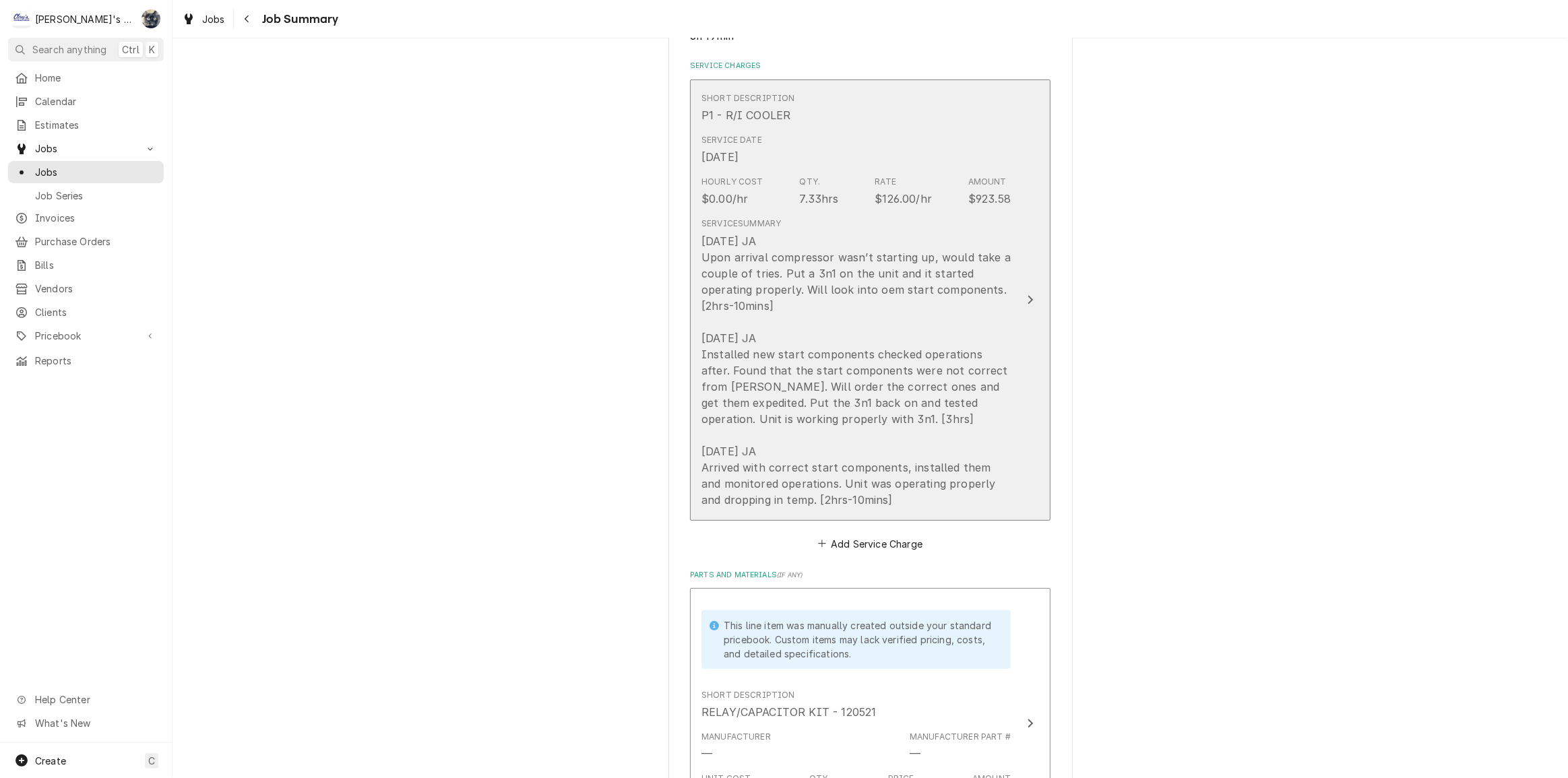
click at [864, 420] on div "7/18/2025 JA Upon arrival compressor wasn’t starting up, would take a couple of…" at bounding box center [855, 370] width 309 height 274
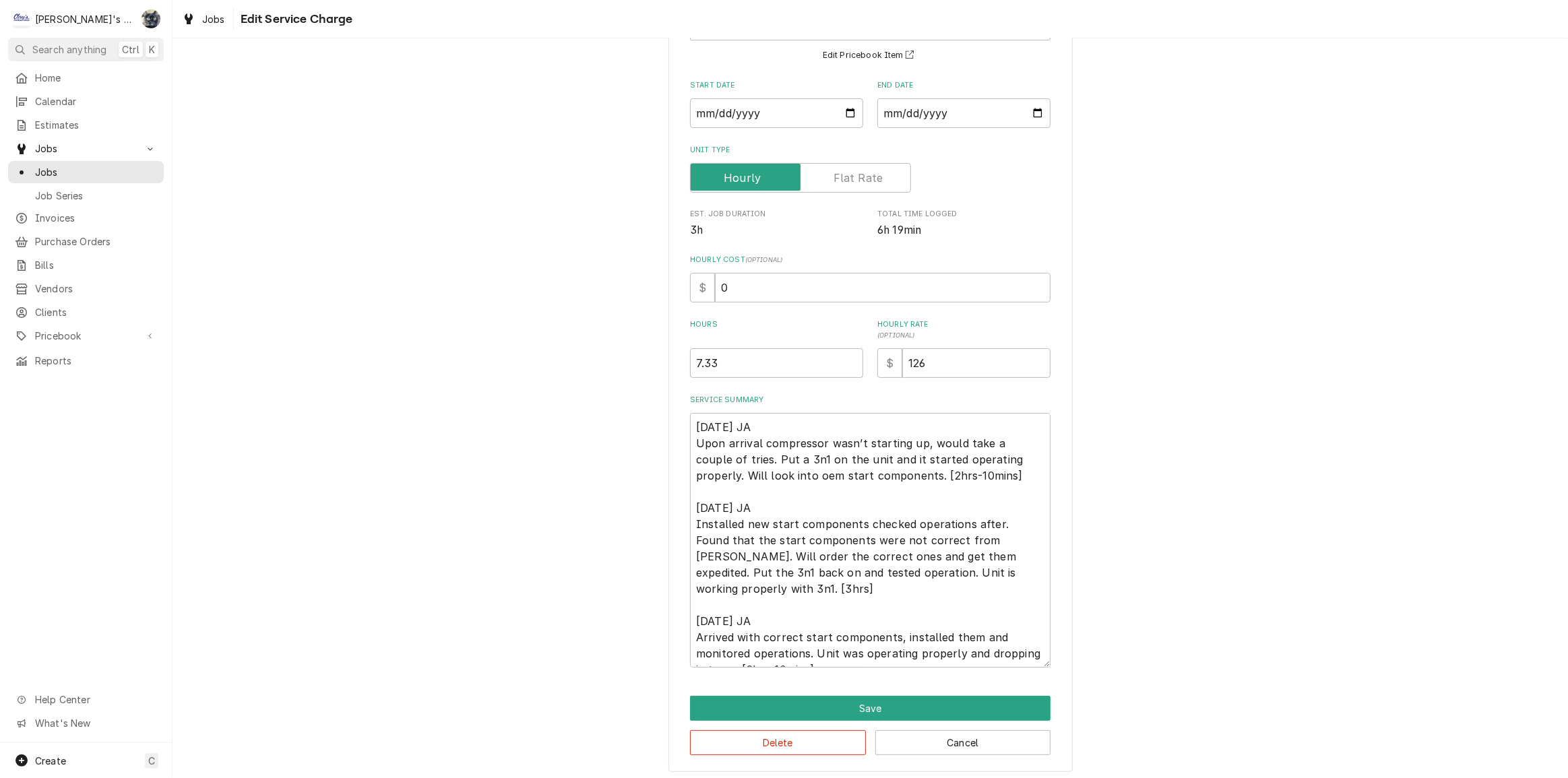
scroll to position [121, 0]
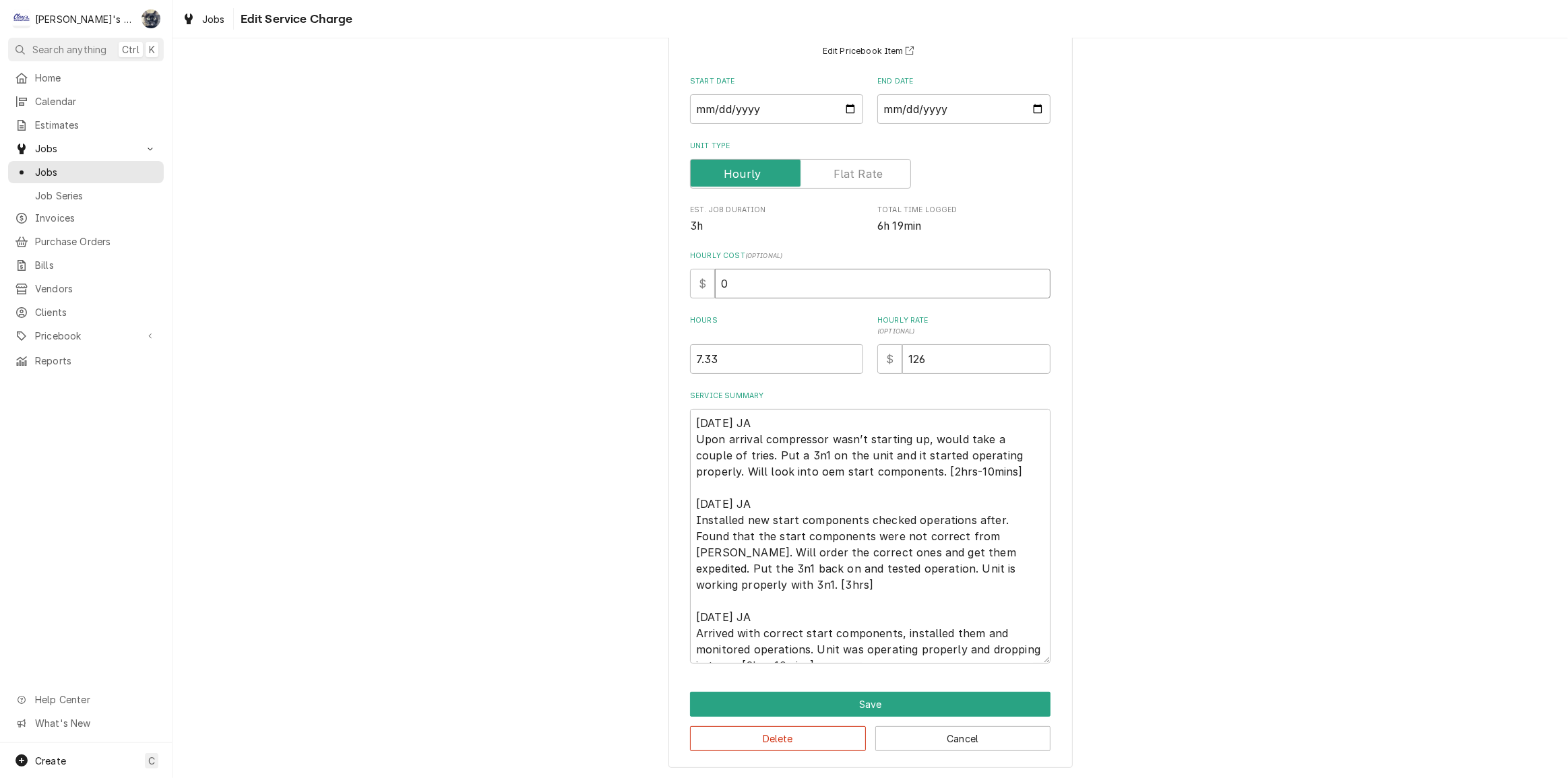
click at [654, 289] on div "Use the fields below to edit this service charge Short Description P1 - R/I COO…" at bounding box center [870, 355] width 1395 height 849
type textarea "x"
type input "4"
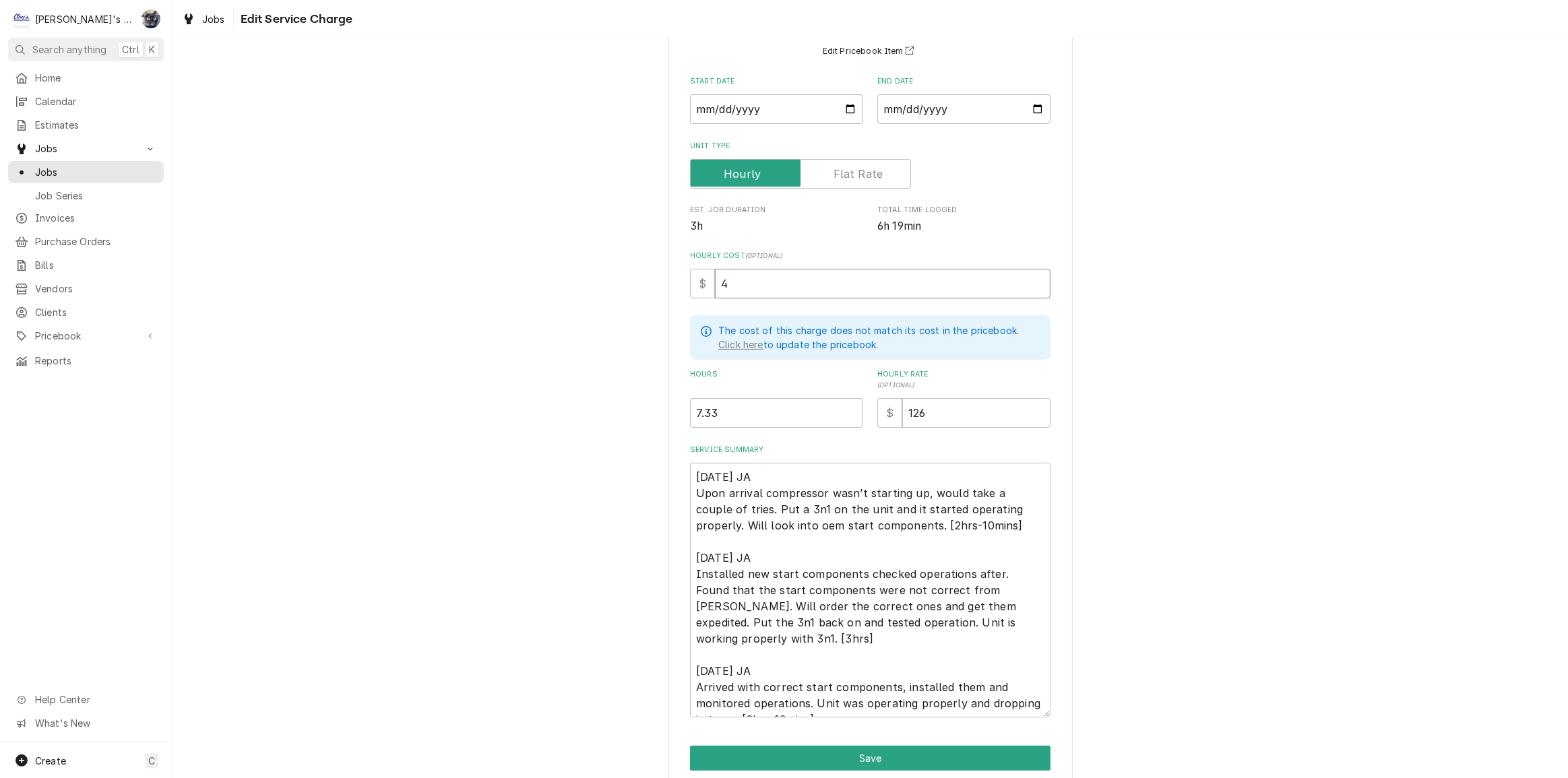
type textarea "x"
type input "45"
type textarea "x"
type input "458"
type textarea "x"
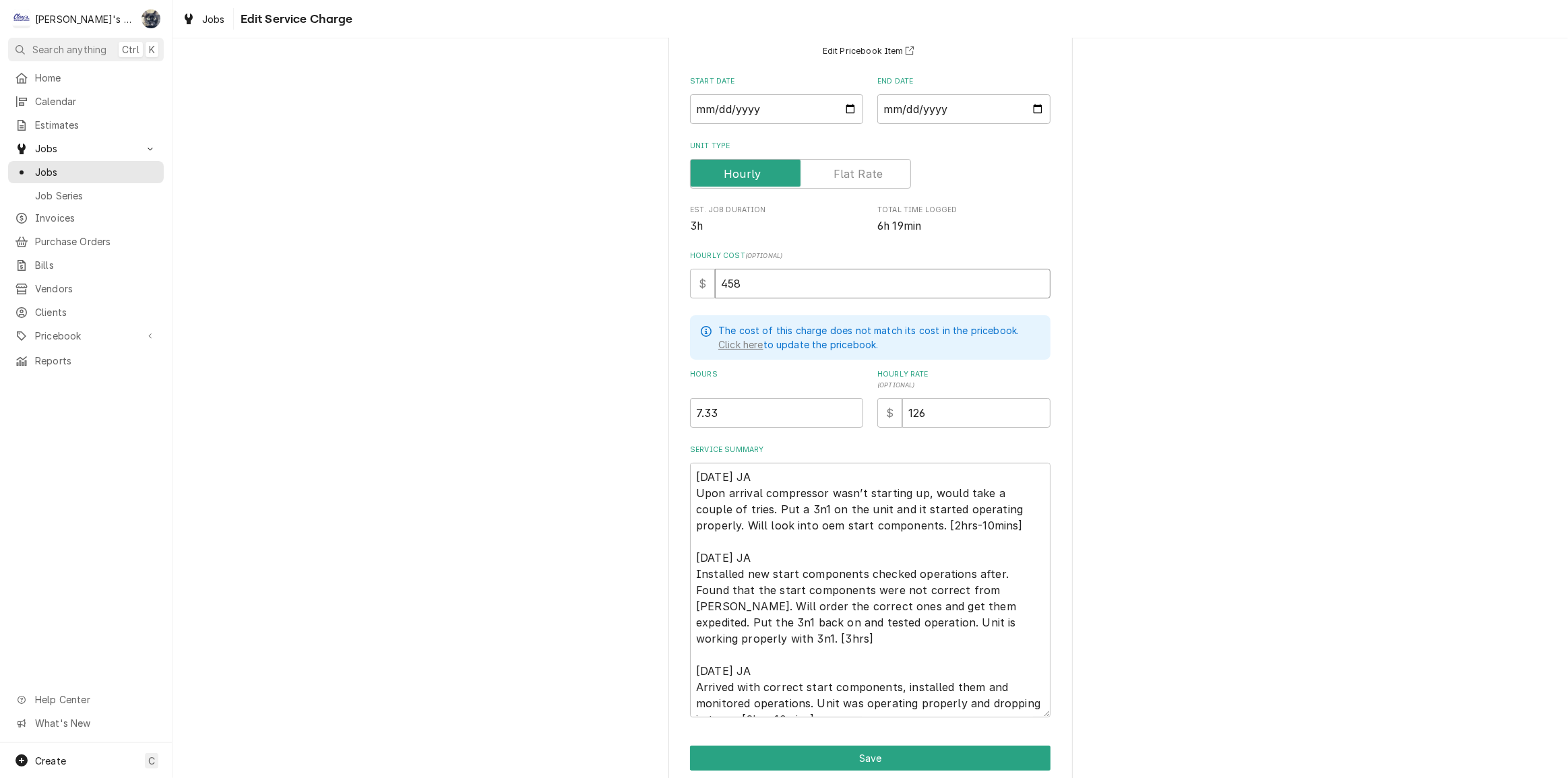
type input "45"
type textarea "x"
type input "4"
type textarea "x"
type input "48"
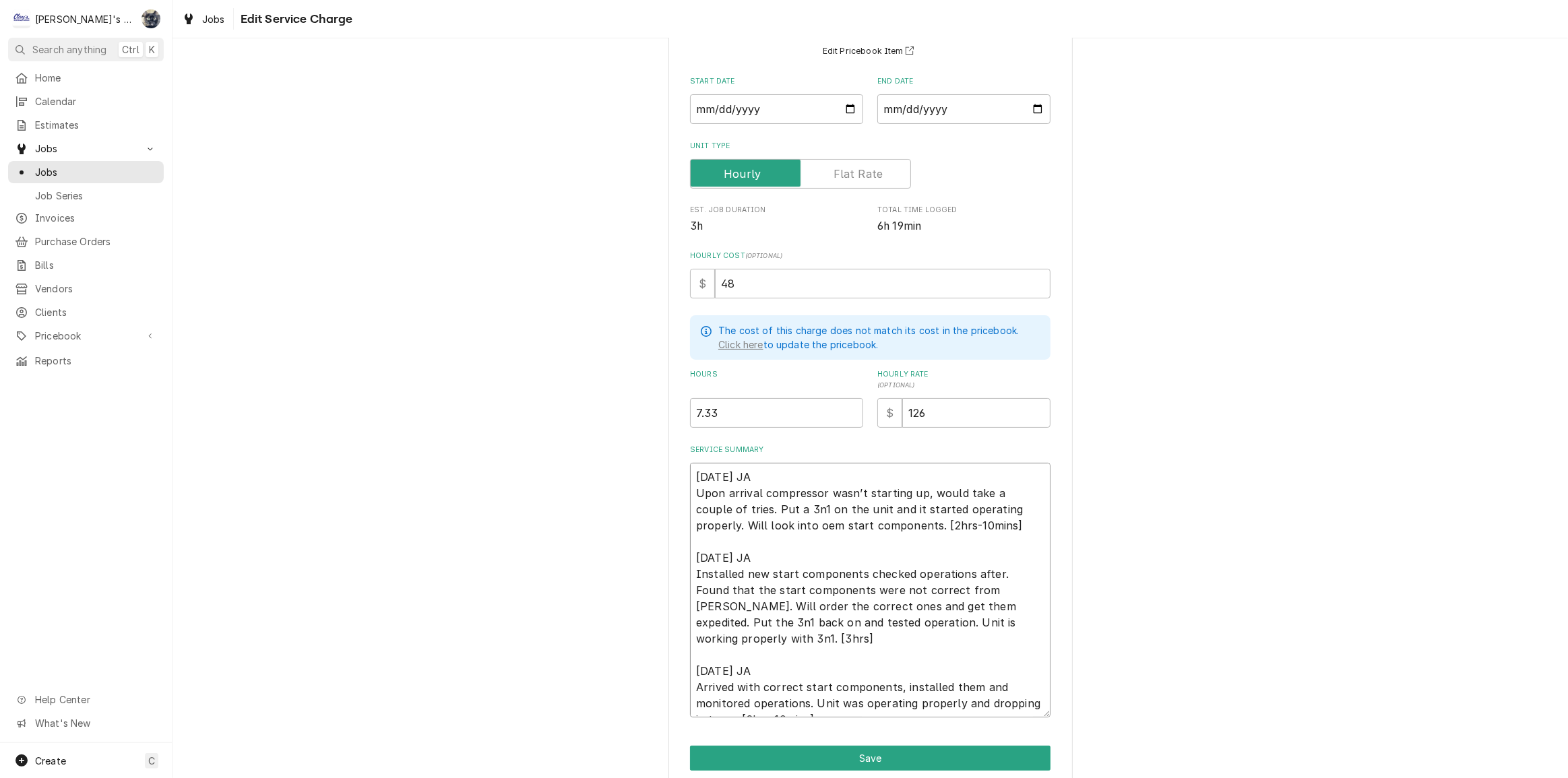
click at [984, 620] on textarea "7/18/2025 JA Upon arrival compressor wasn’t starting up, would take a couple of…" at bounding box center [870, 590] width 360 height 255
type textarea "x"
type textarea "7/18/2025 JA Upon arrival compressor wasn’t starting up, would take a couple of…"
type textarea "x"
type textarea "7/18/2025 JA Upon arrival compressor wasn’t starting up, would take a couple of…"
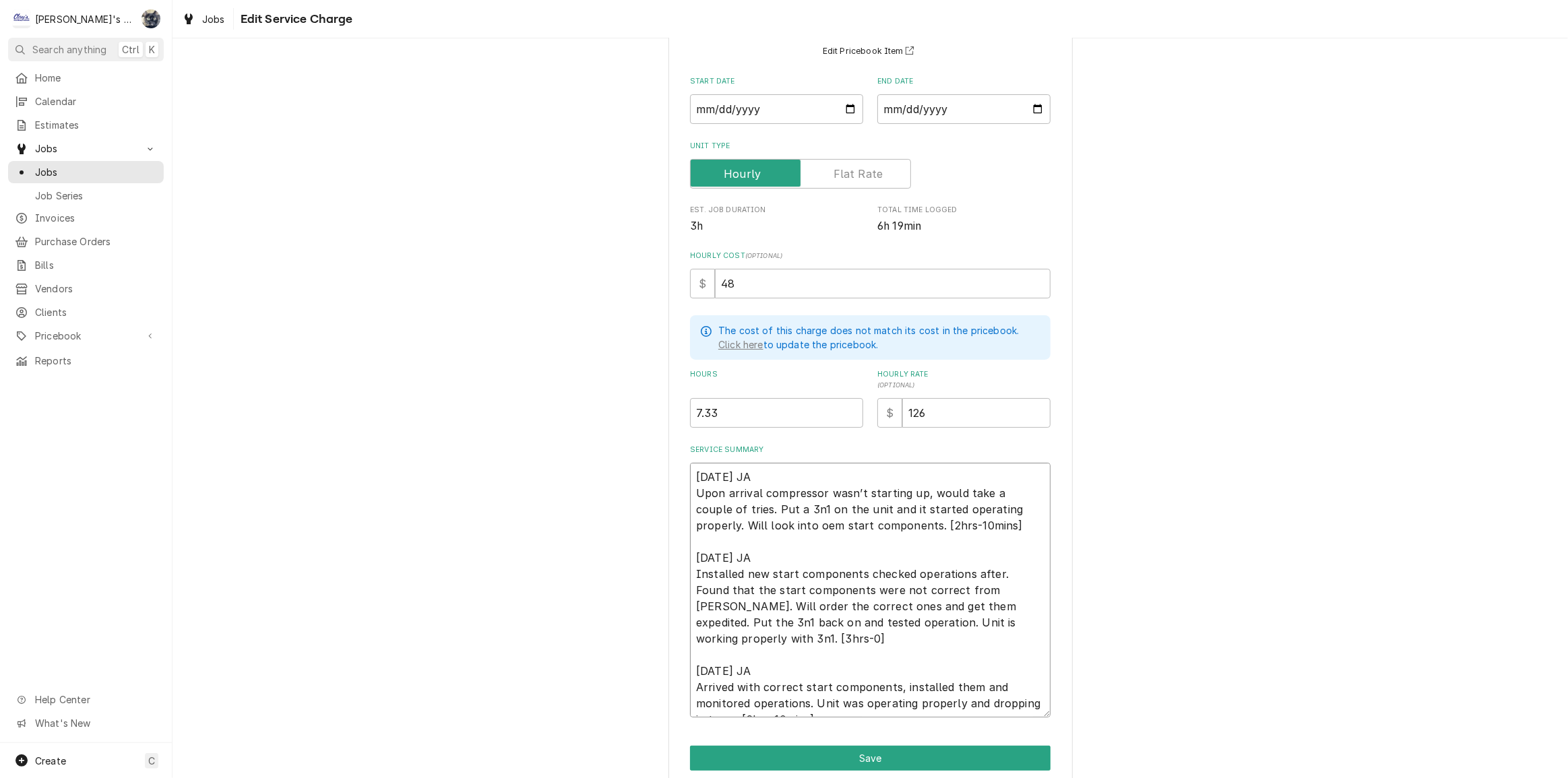
type textarea "x"
type textarea "7/18/2025 JA Upon arrival compressor wasn’t starting up, would take a couple of…"
type textarea "x"
type textarea "7/18/2025 JA Upon arrival compressor wasn’t starting up, would take a couple of…"
type textarea "x"
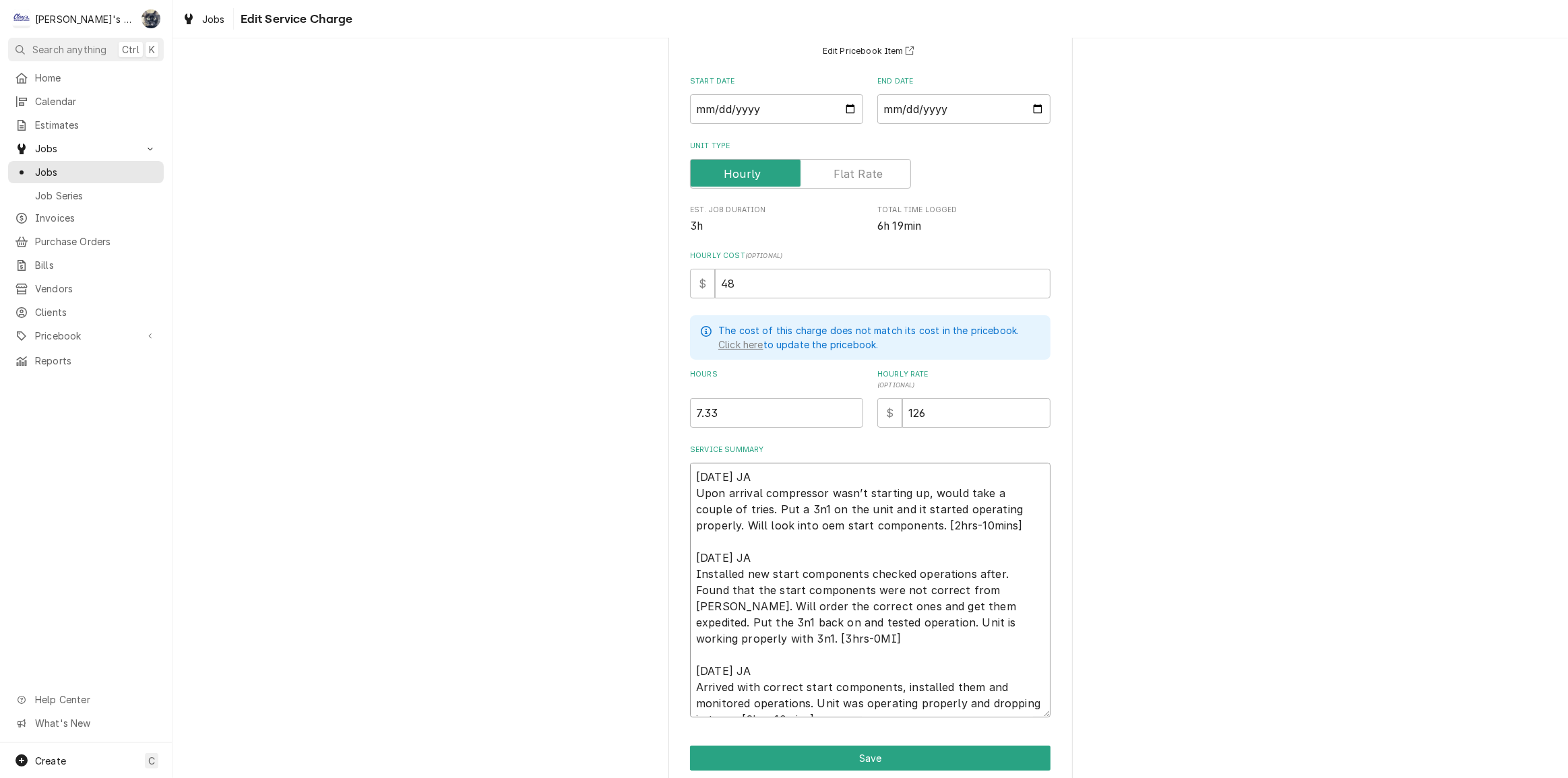
type textarea "7/18/2025 JA Upon arrival compressor wasn’t starting up, would take a couple of…"
type textarea "x"
type textarea "7/18/2025 JA Upon arrival compressor wasn’t starting up, would take a couple of…"
type textarea "x"
type textarea "7/18/2025 JA Upon arrival compressor wasn’t starting up, would take a couple of…"
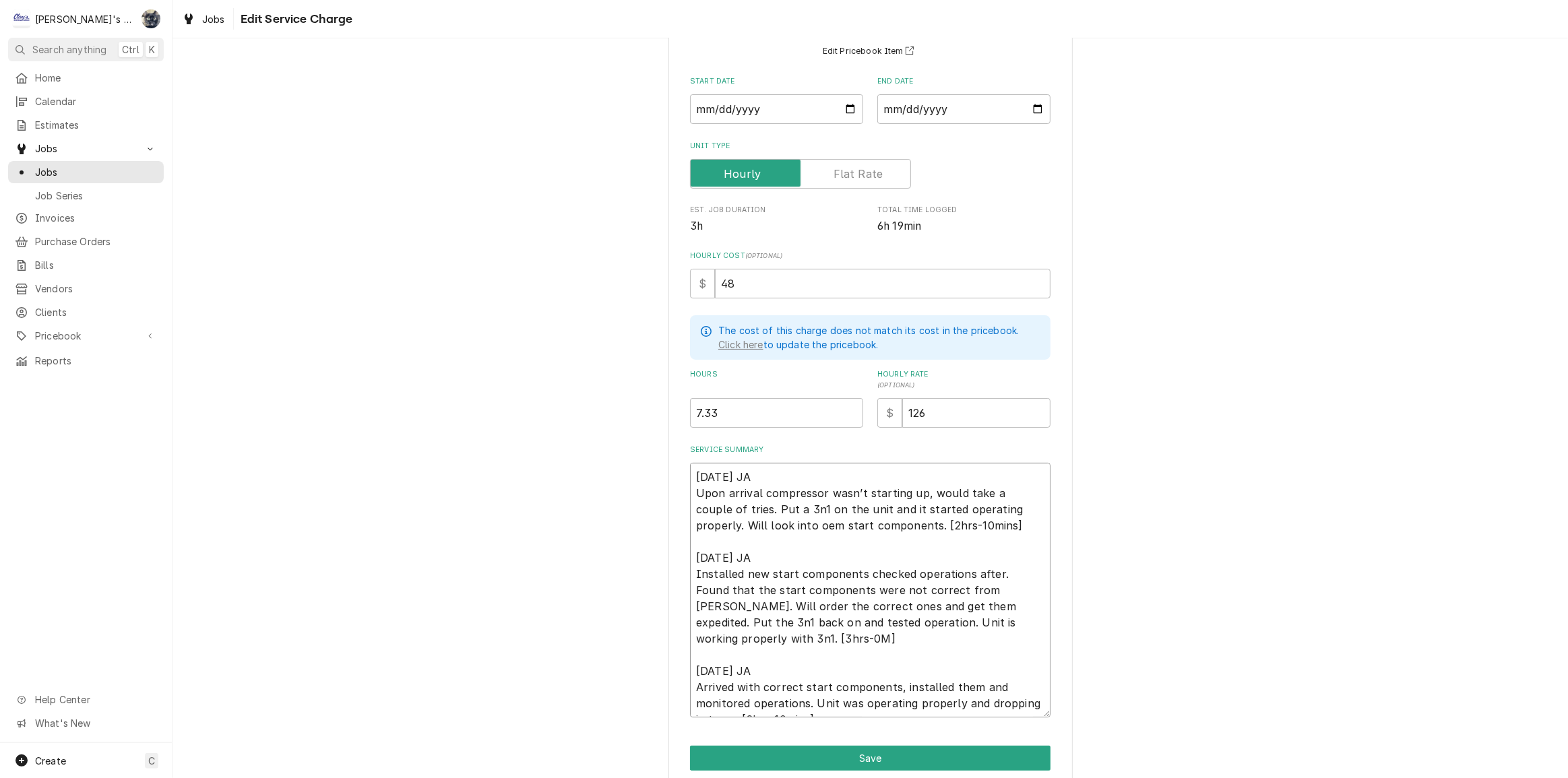
type textarea "x"
type textarea "7/18/2025 JA Upon arrival compressor wasn’t starting up, would take a couple of…"
type textarea "x"
type textarea "7/18/2025 JA Upon arrival compressor wasn’t starting up, would take a couple of…"
type textarea "x"
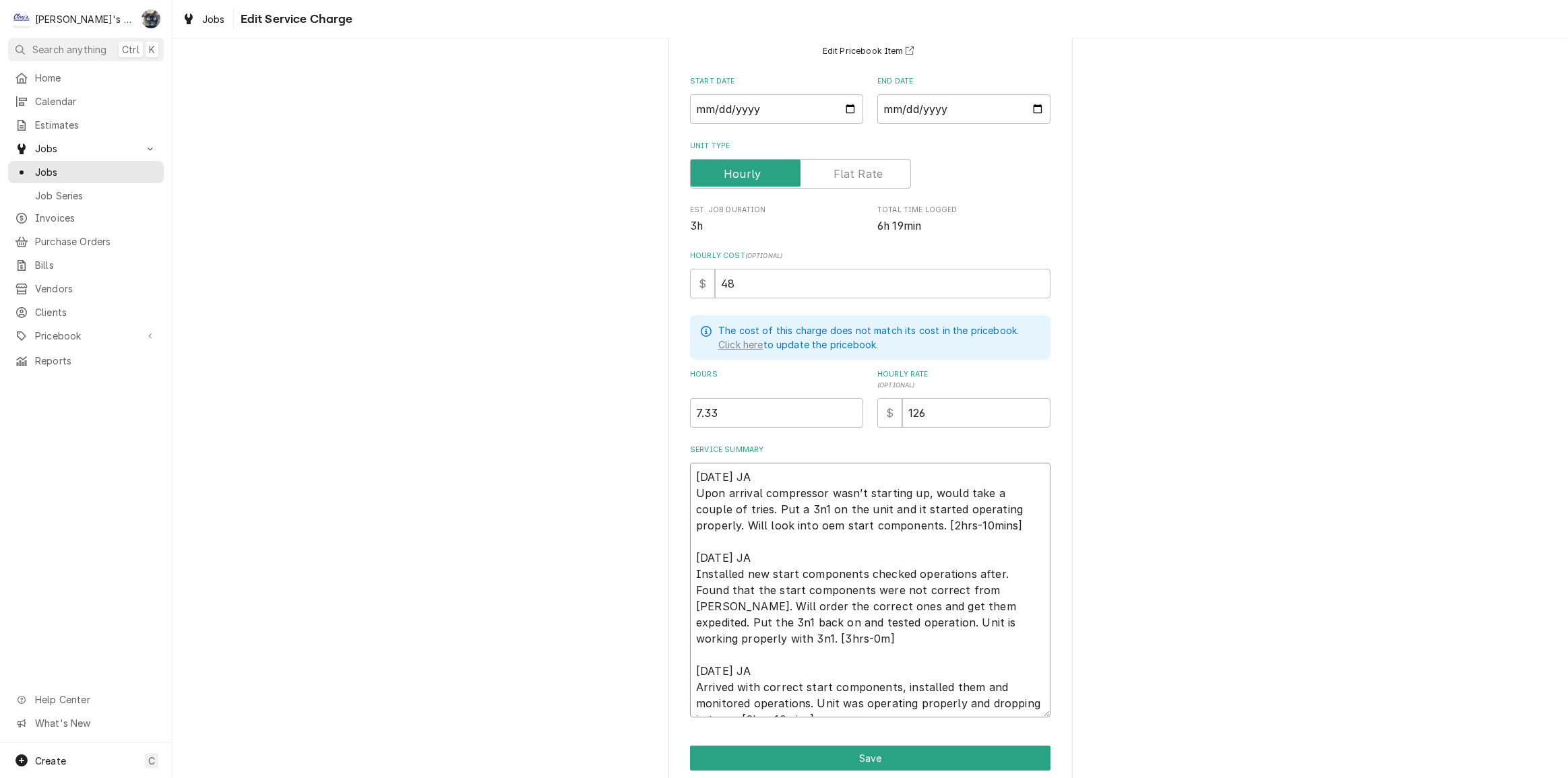
type textarea "7/18/2025 JA Upon arrival compressor wasn’t starting up, would take a couple of…"
type textarea "x"
type textarea "7/18/2025 JA Upon arrival compressor wasn’t starting up, would take a couple of…"
type textarea "x"
type textarea "7/18/2025 JA Upon arrival compressor wasn’t starting up, would take a couple of…"
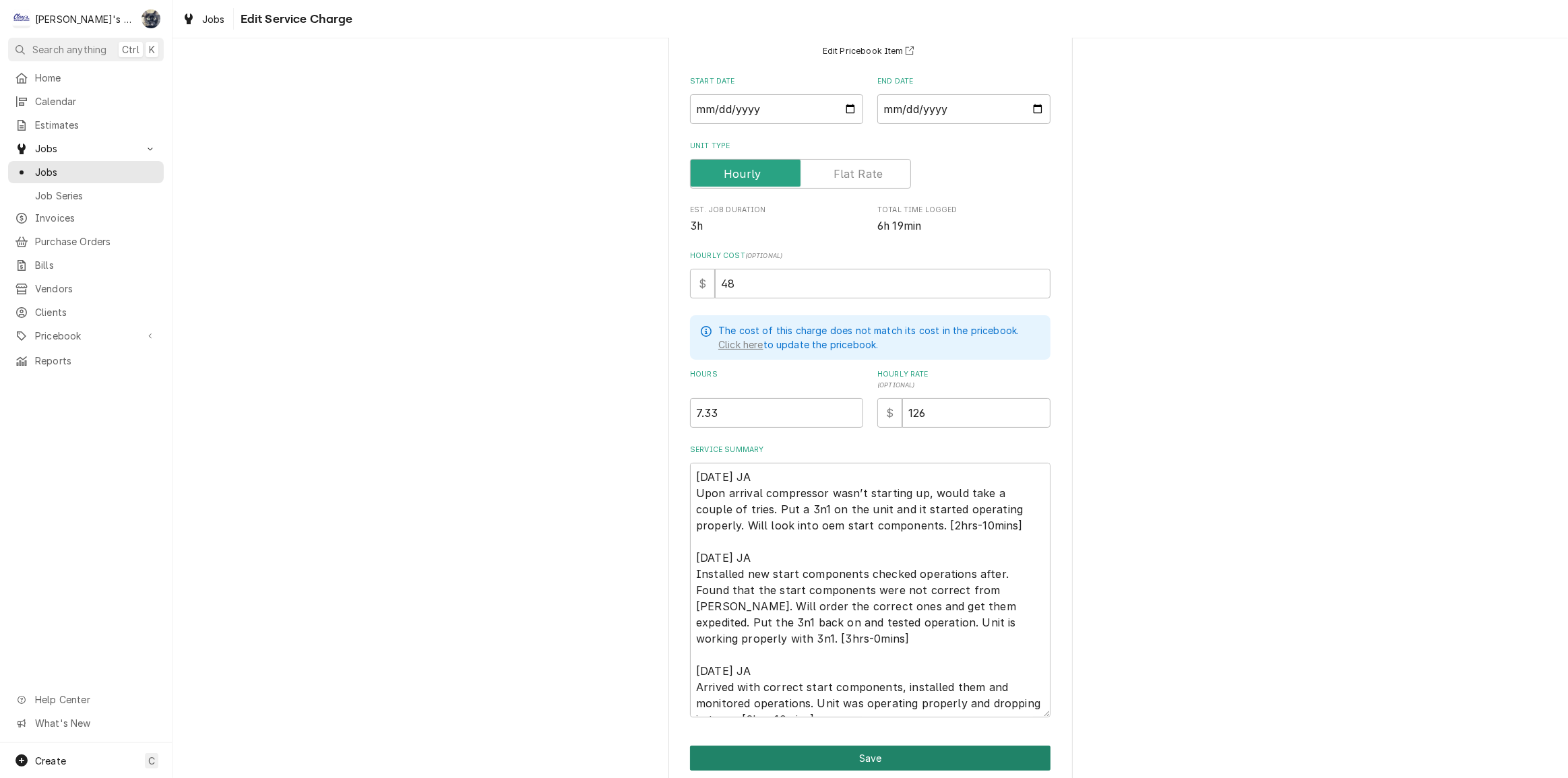
click at [823, 754] on button "Save" at bounding box center [870, 757] width 360 height 25
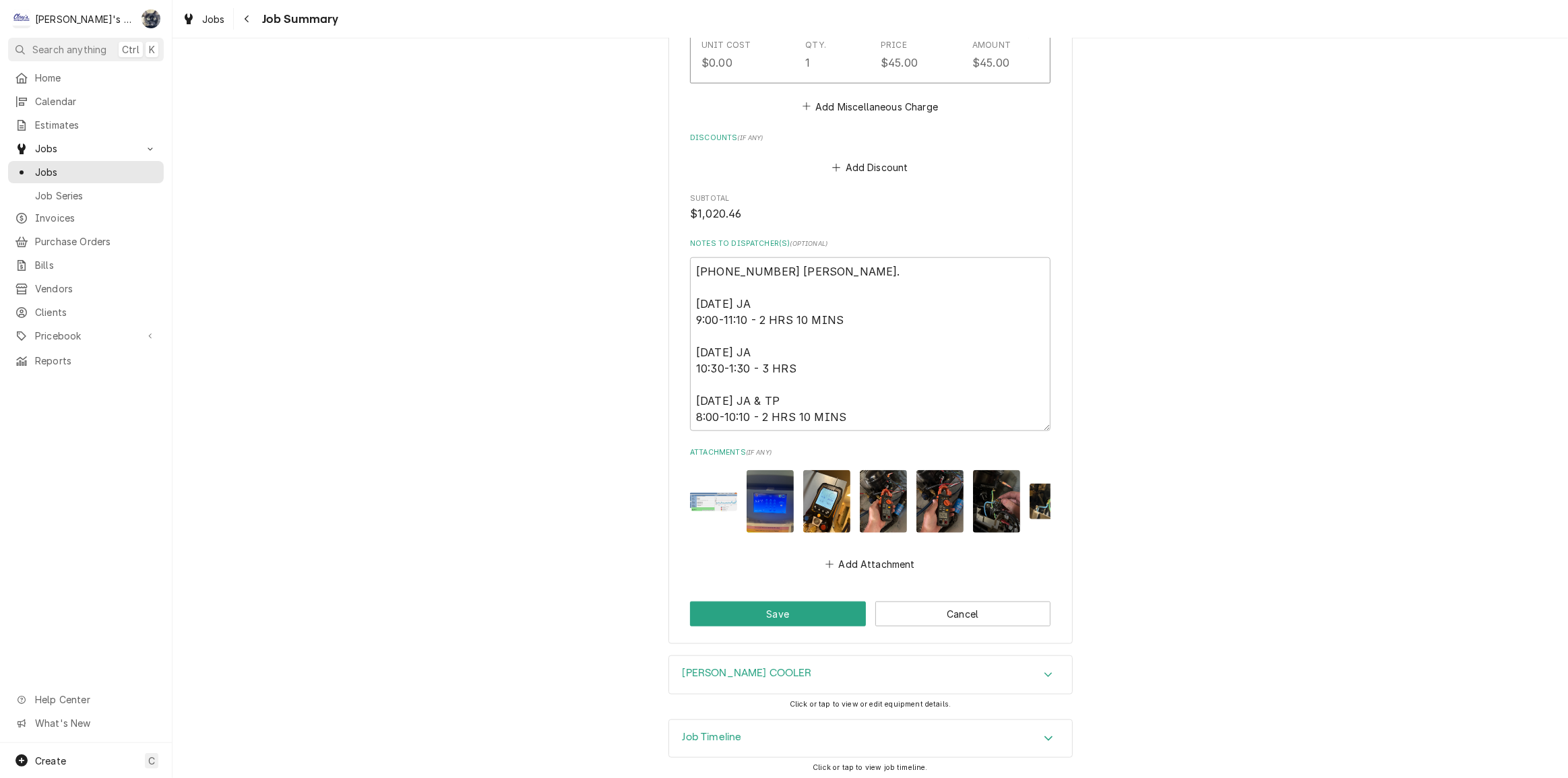
scroll to position [1512, 0]
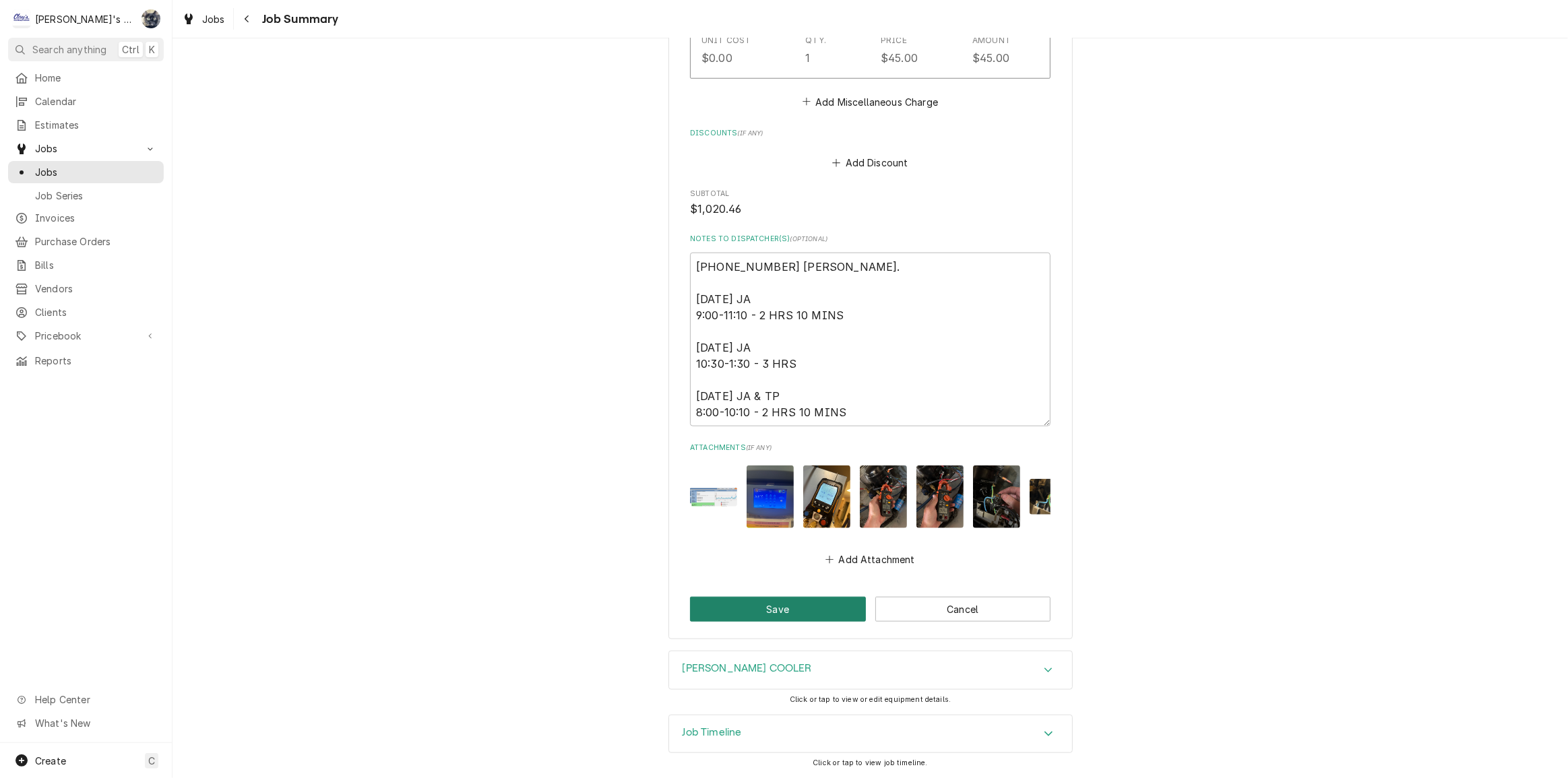
click at [822, 613] on button "Save" at bounding box center [778, 608] width 176 height 25
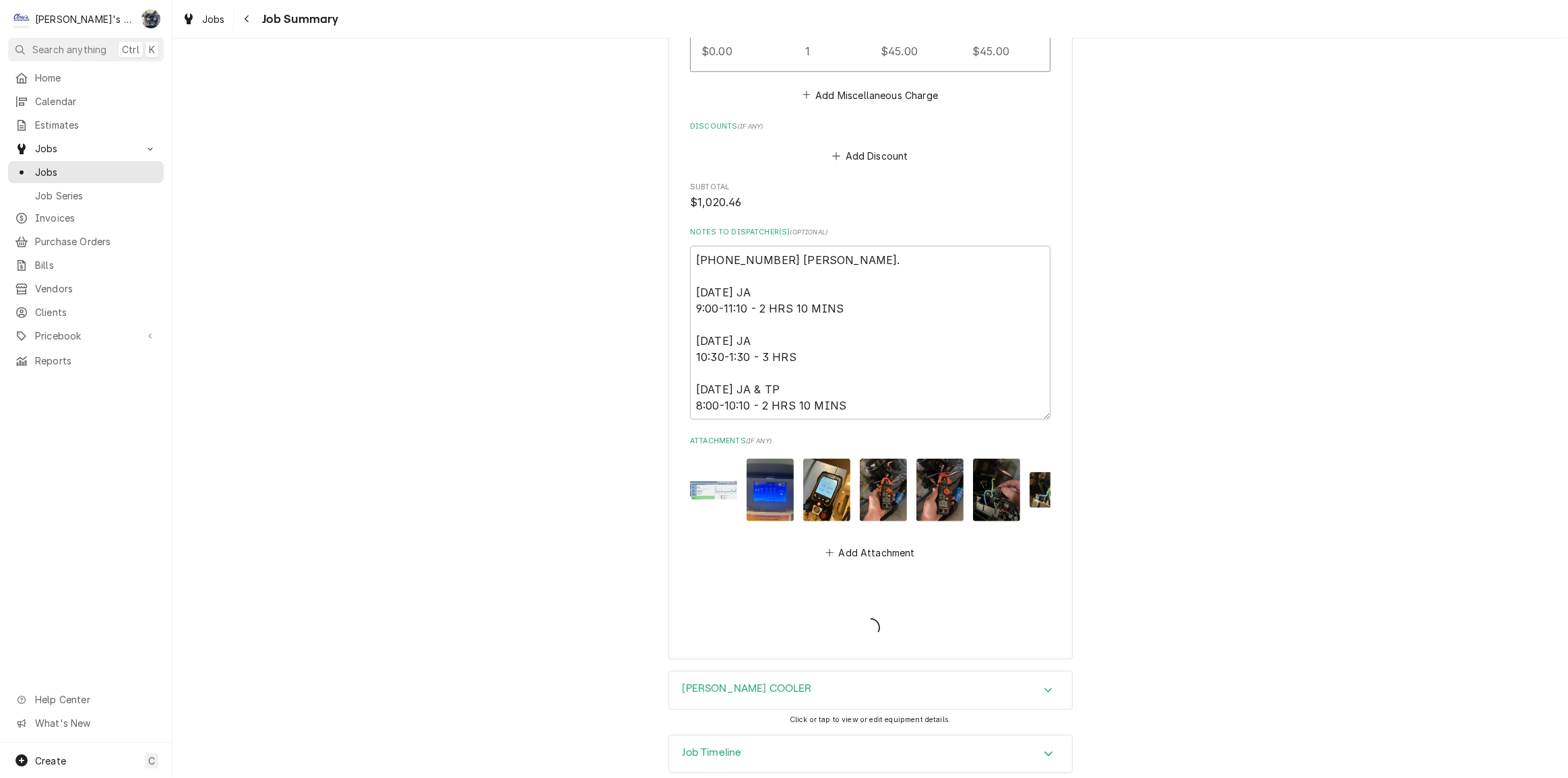
type textarea "x"
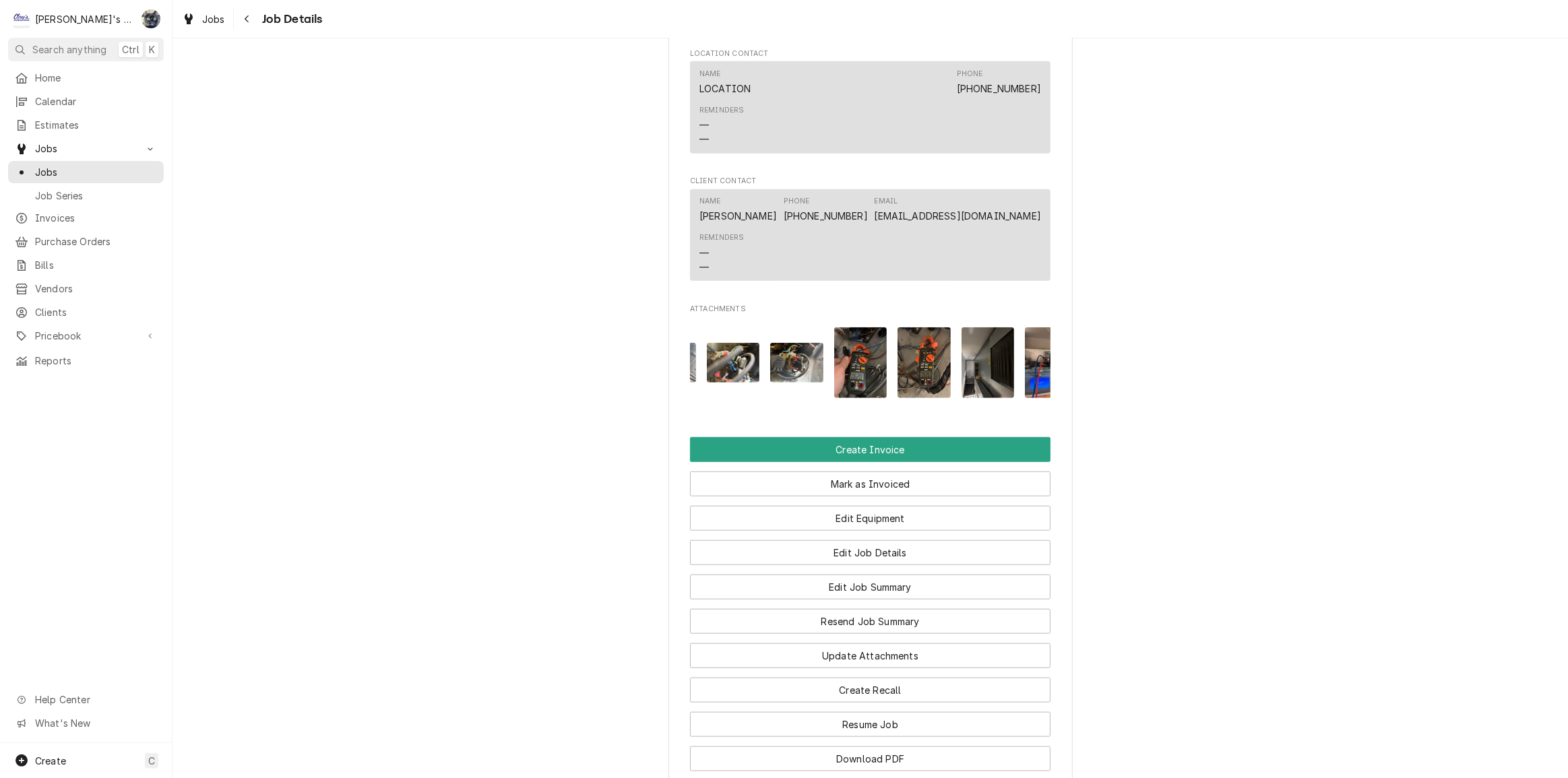
scroll to position [0, 466]
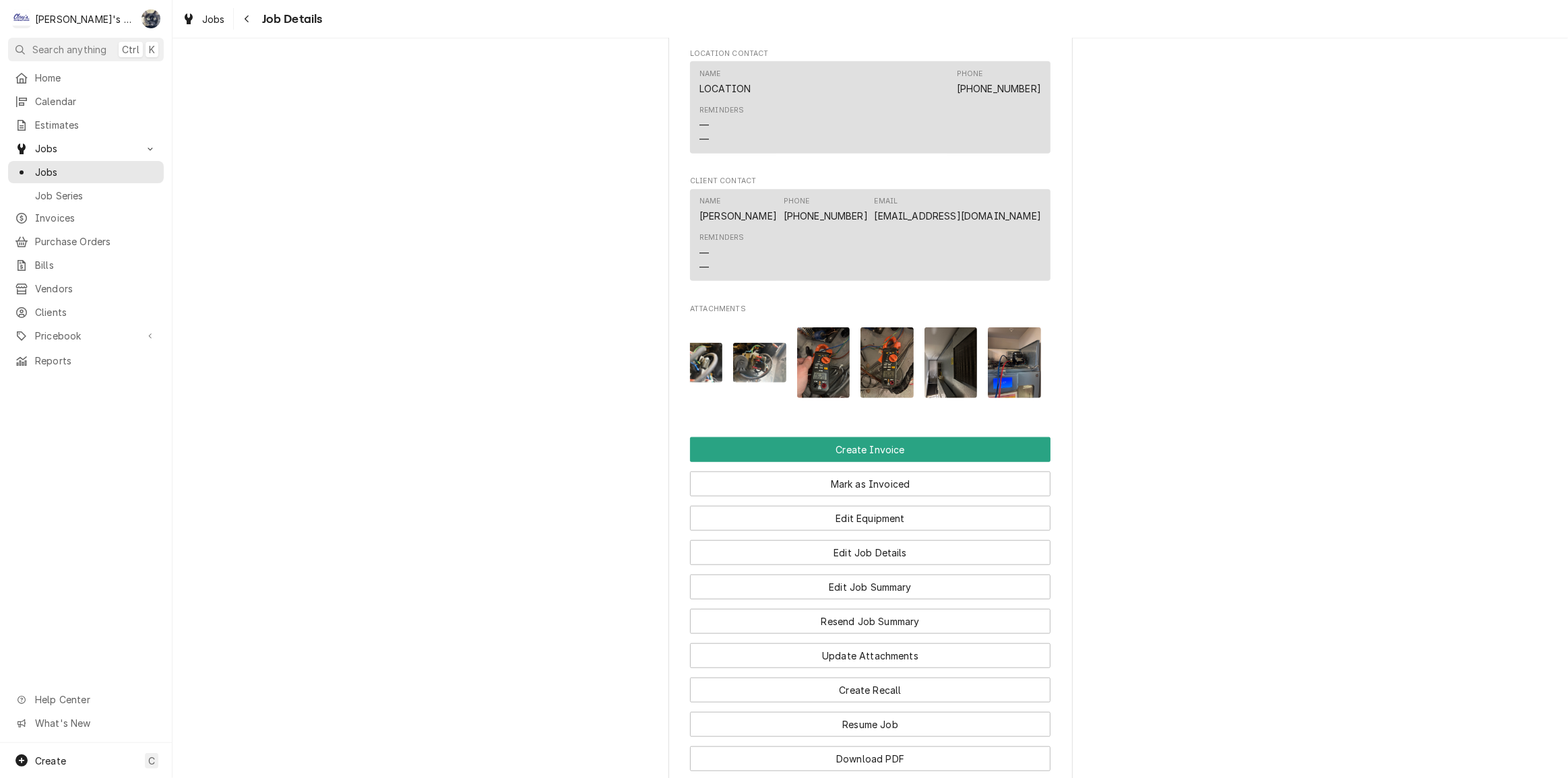
click at [1025, 332] on img "Attachments" at bounding box center [1014, 363] width 53 height 71
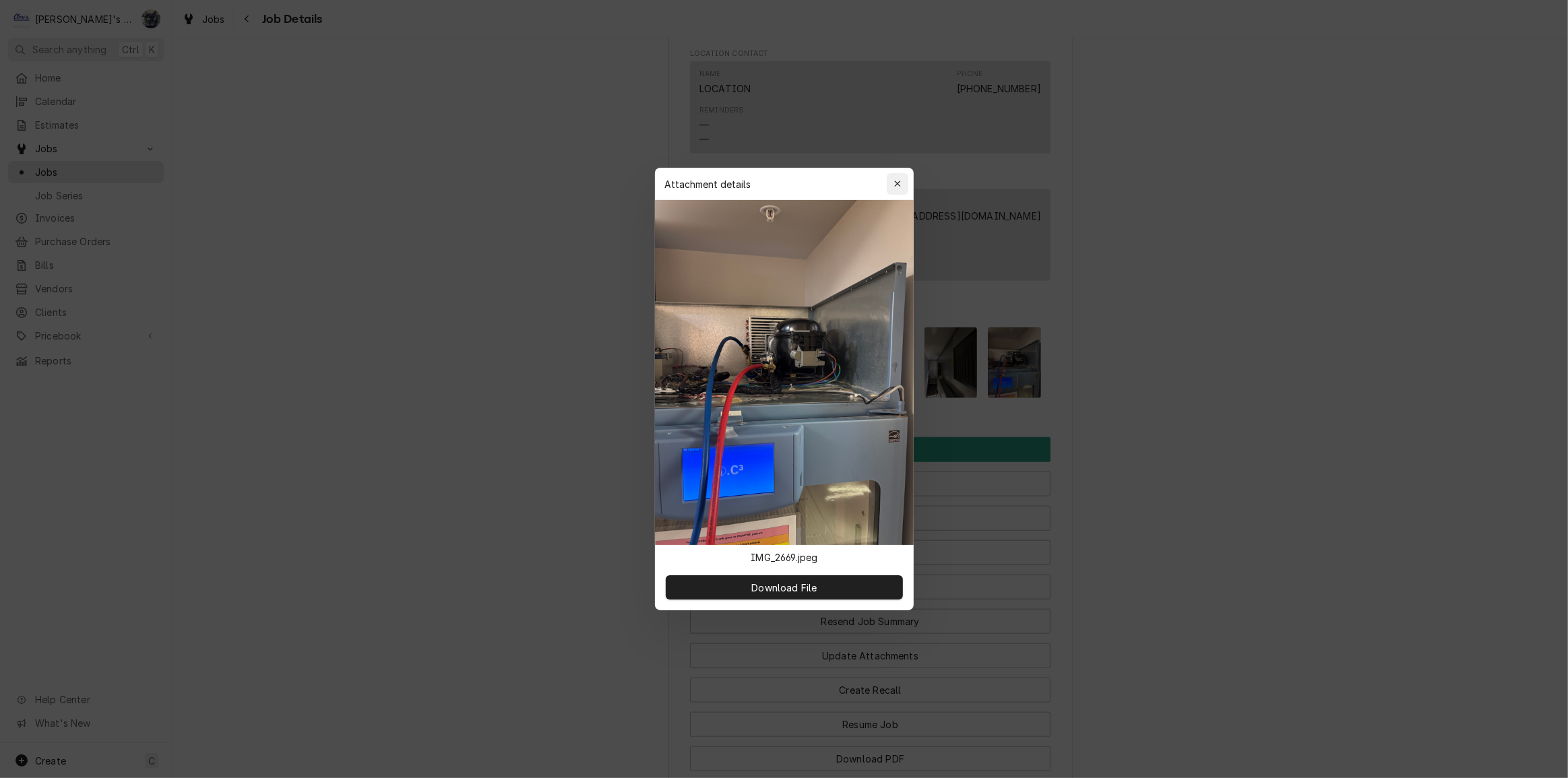
click at [894, 185] on icon "button" at bounding box center [898, 184] width 8 height 10
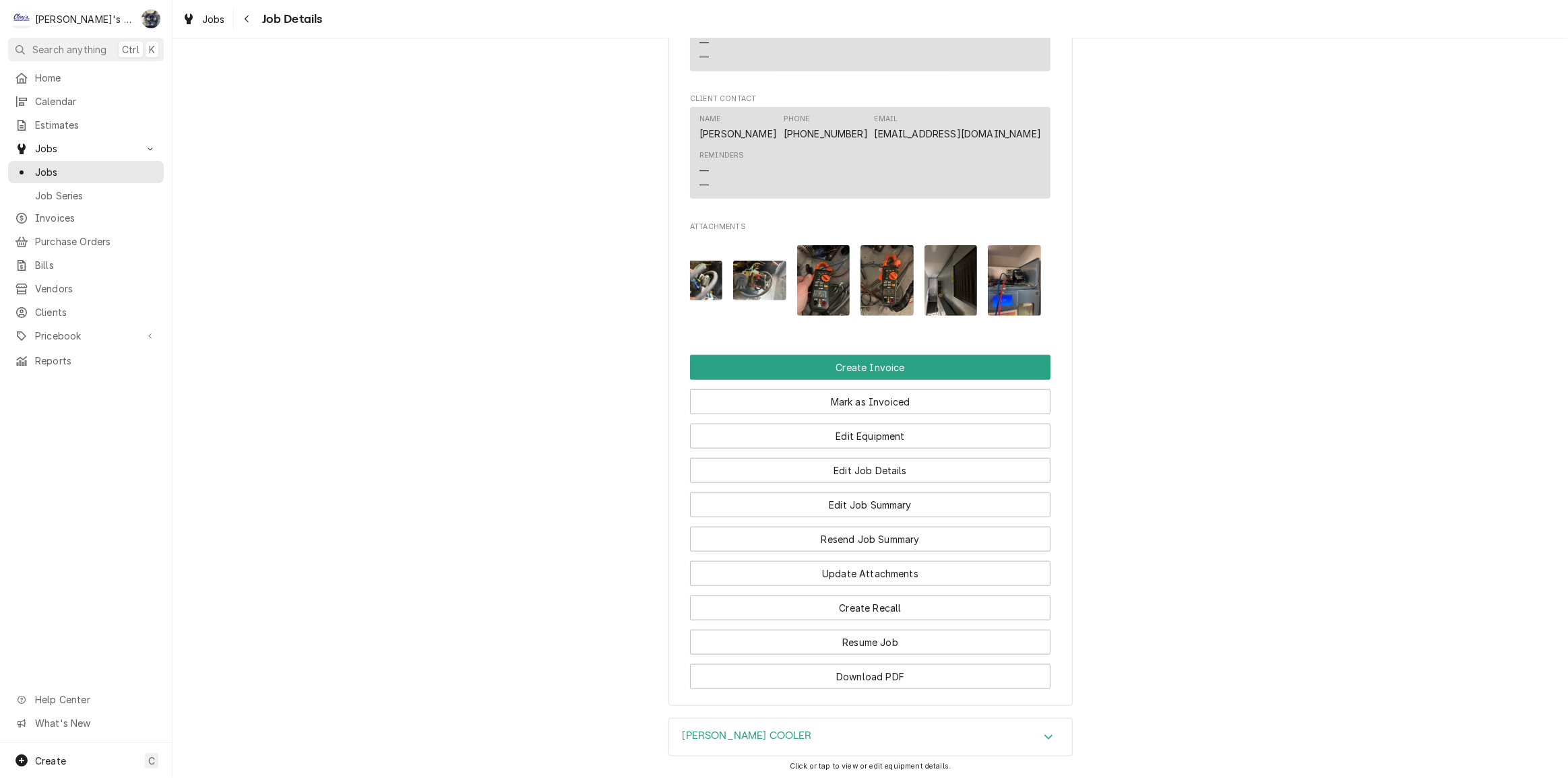
scroll to position [1282, 0]
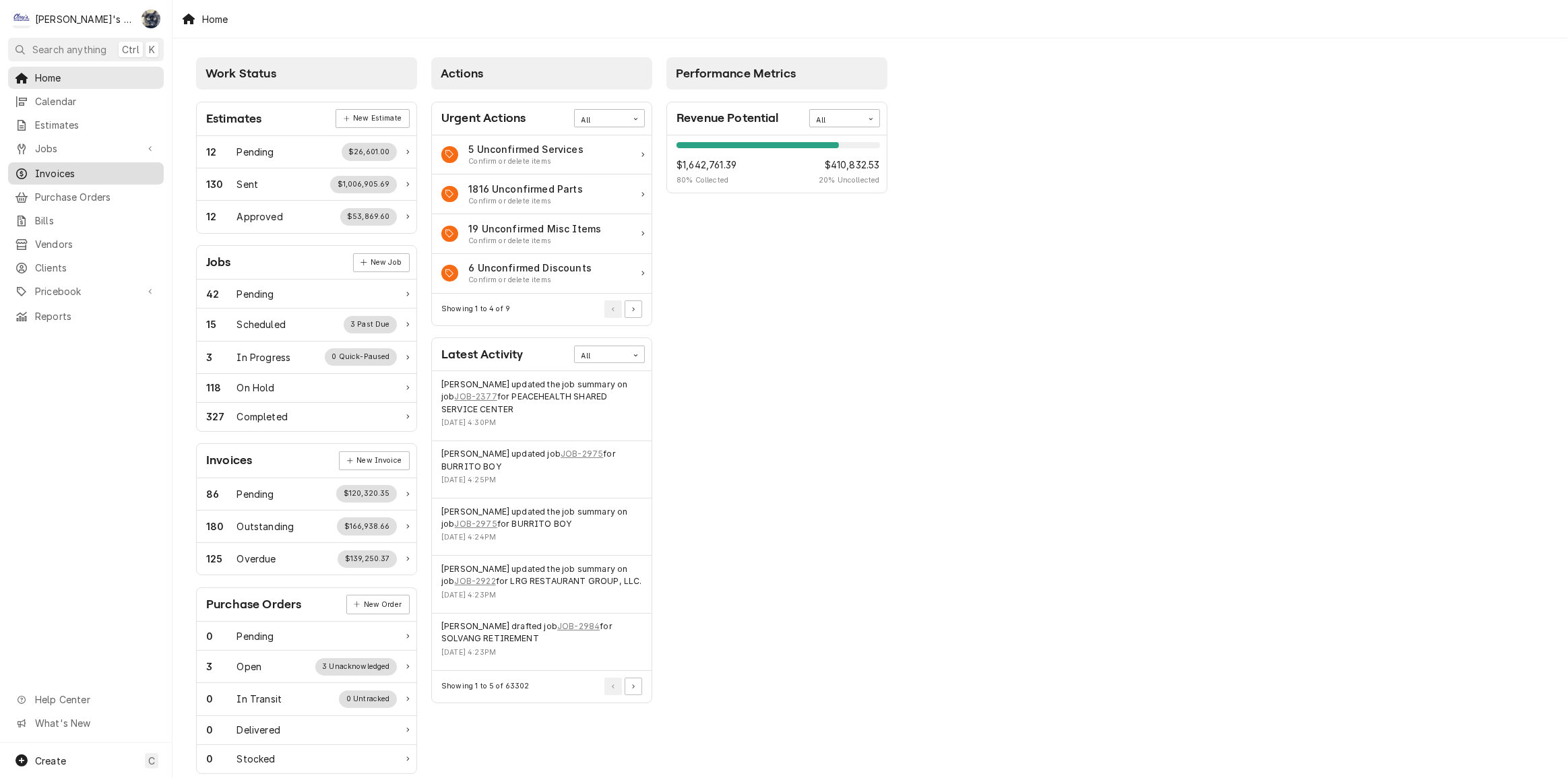
click at [62, 169] on span "Invoices" at bounding box center [95, 174] width 121 height 14
click at [49, 71] on span "Home" at bounding box center [95, 78] width 121 height 14
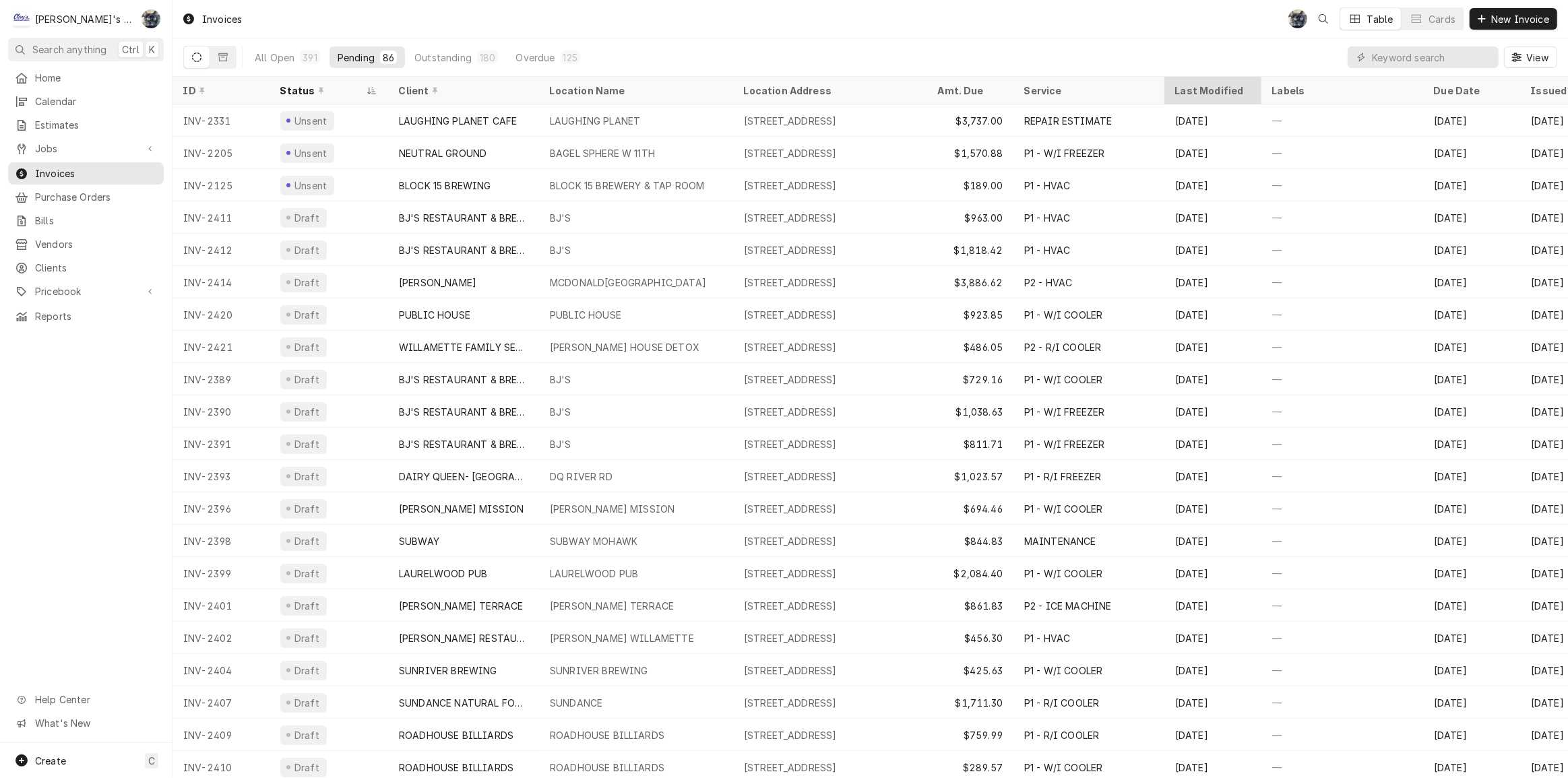
click at [1208, 93] on div "Last Modified" at bounding box center [1212, 91] width 73 height 14
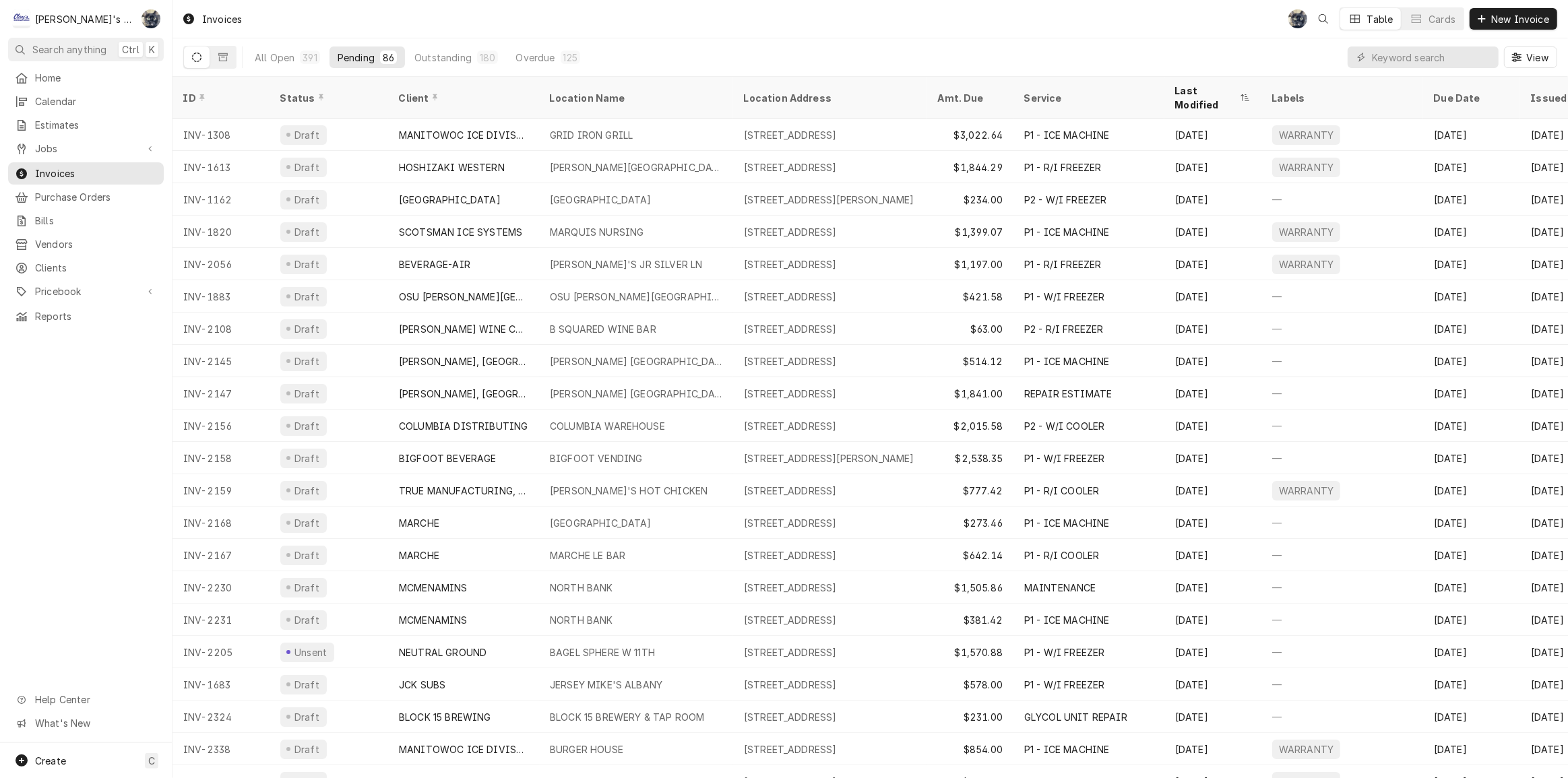
click at [1208, 93] on div "Last Modified" at bounding box center [1206, 98] width 62 height 29
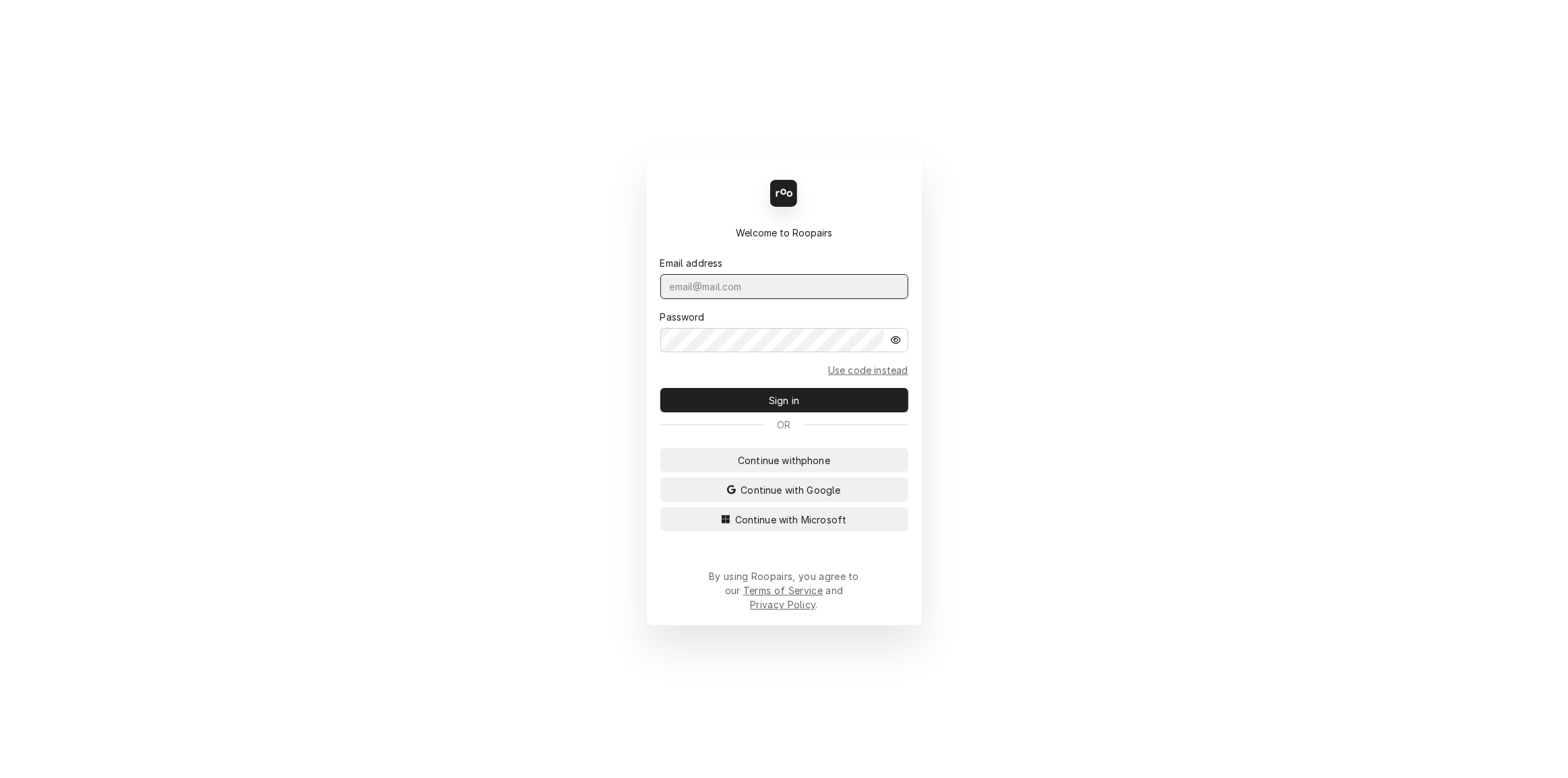
type input "[PERSON_NAME][EMAIL_ADDRESS][DOMAIN_NAME]"
click at [798, 417] on div "Back Enter code Welcome to Roopairs Email address [PERSON_NAME][EMAIL_ADDRESS][…" at bounding box center [784, 389] width 274 height 472
click at [796, 408] on span "Sign in" at bounding box center [784, 400] width 36 height 14
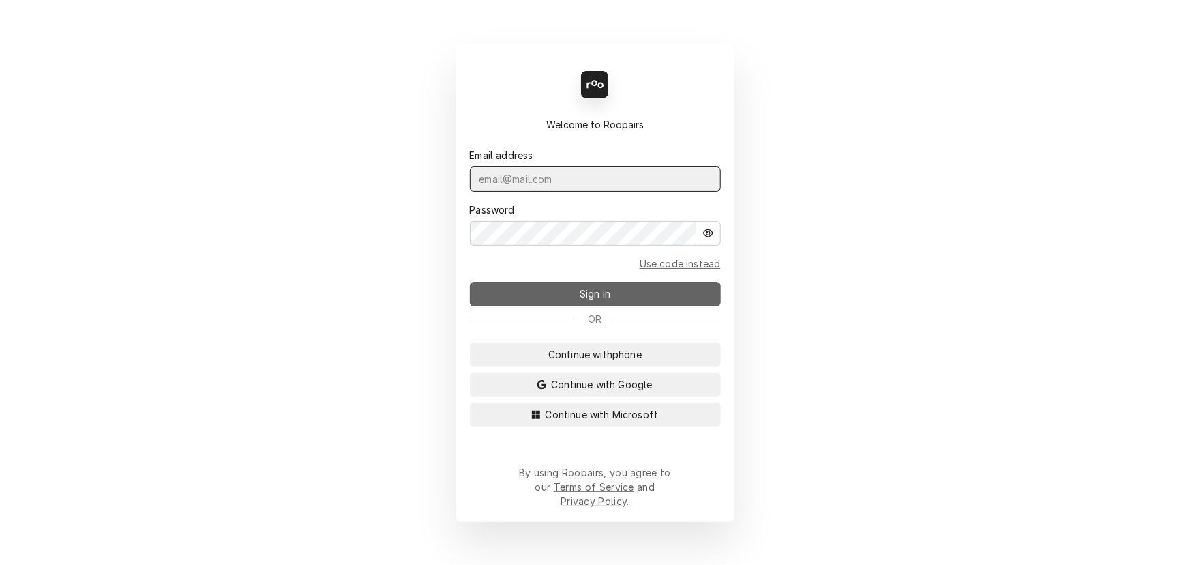
type input "[PERSON_NAME][EMAIL_ADDRESS][DOMAIN_NAME]"
click at [620, 298] on button "Sign in" at bounding box center [595, 294] width 251 height 25
